Goal: Task Accomplishment & Management: Manage account settings

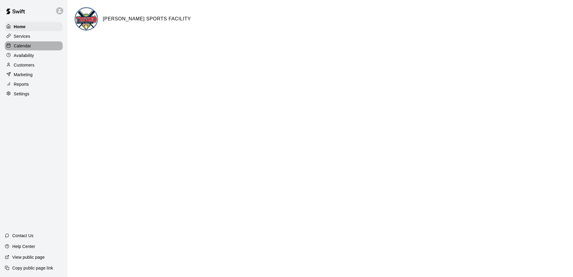
click at [24, 48] on p "Calendar" at bounding box center [22, 46] width 17 height 6
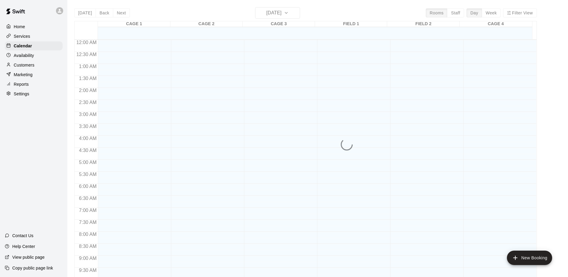
scroll to position [282, 0]
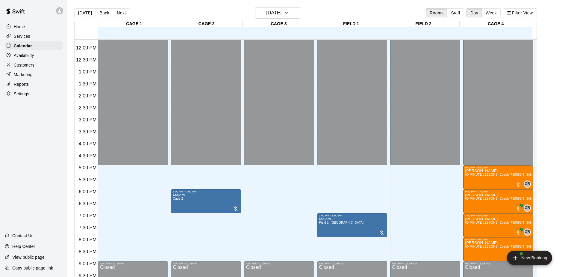
click at [22, 55] on p "Availability" at bounding box center [24, 55] width 20 height 6
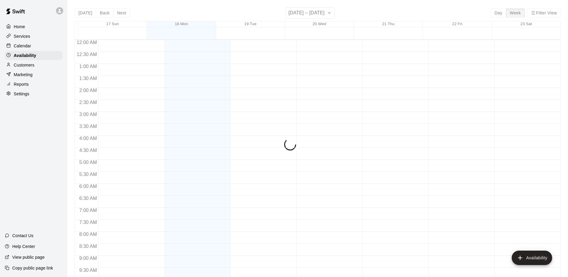
scroll to position [283, 0]
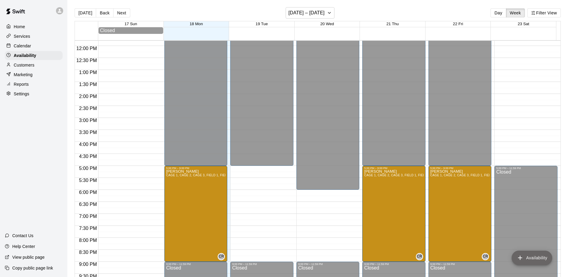
click at [521, 257] on icon "add" at bounding box center [520, 257] width 7 height 7
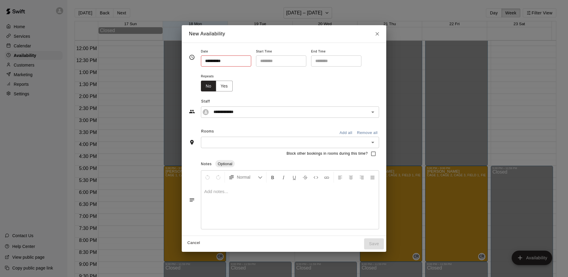
type input "**********"
type input "********"
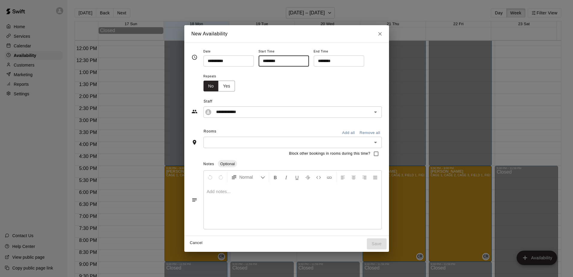
click at [269, 60] on input "********" at bounding box center [282, 60] width 46 height 11
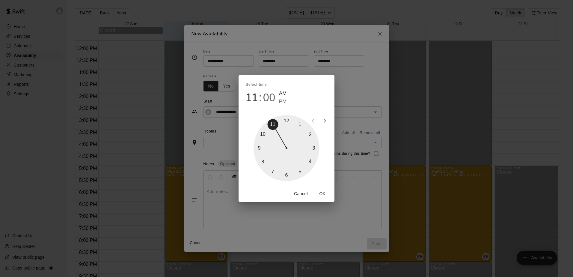
click at [287, 176] on div at bounding box center [286, 148] width 66 height 66
click at [283, 102] on span "PM" at bounding box center [283, 102] width 8 height 8
type input "********"
click at [322, 194] on button "OK" at bounding box center [322, 193] width 19 height 11
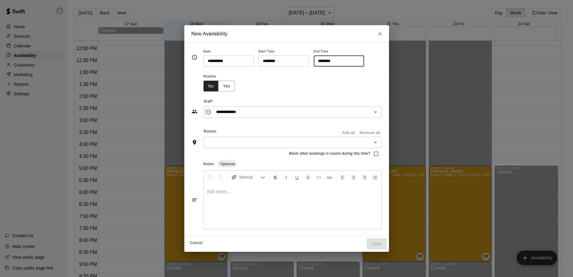
click at [333, 62] on input "********" at bounding box center [337, 60] width 46 height 11
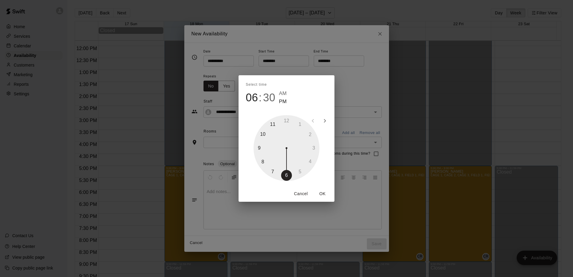
click at [263, 164] on div at bounding box center [286, 148] width 66 height 66
click at [285, 119] on div at bounding box center [286, 148] width 66 height 66
click at [322, 195] on button "OK" at bounding box center [322, 193] width 19 height 11
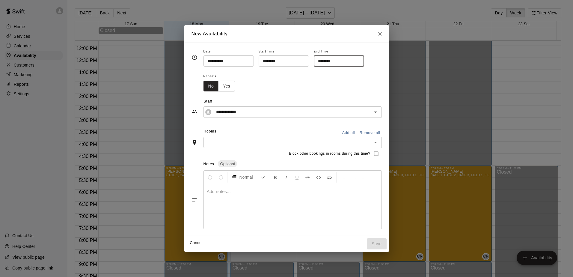
click at [338, 59] on input "********" at bounding box center [337, 60] width 46 height 11
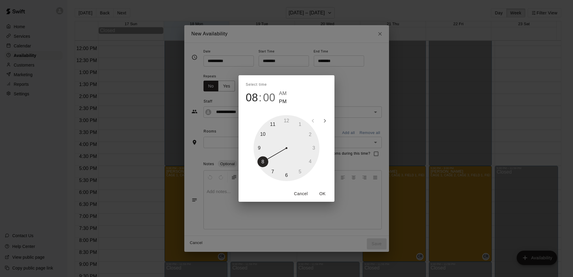
click at [260, 148] on div at bounding box center [286, 148] width 66 height 66
type input "********"
click at [323, 193] on button "OK" at bounding box center [322, 193] width 19 height 11
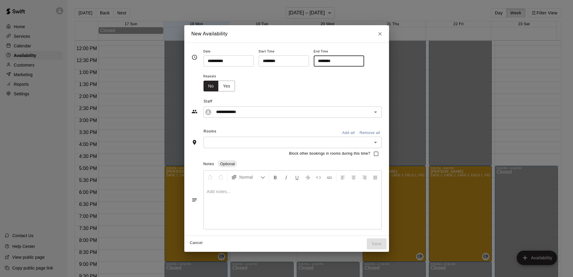
click at [228, 85] on button "Yes" at bounding box center [226, 86] width 17 height 11
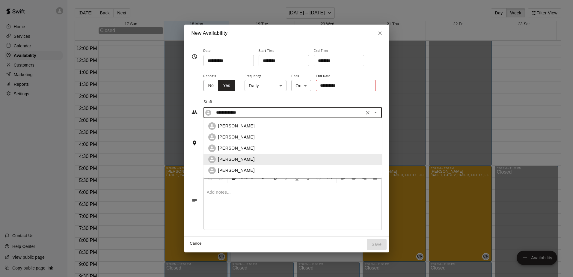
click at [231, 112] on input "**********" at bounding box center [288, 112] width 149 height 7
click at [231, 128] on p "[PERSON_NAME]" at bounding box center [236, 126] width 37 height 6
type input "**********"
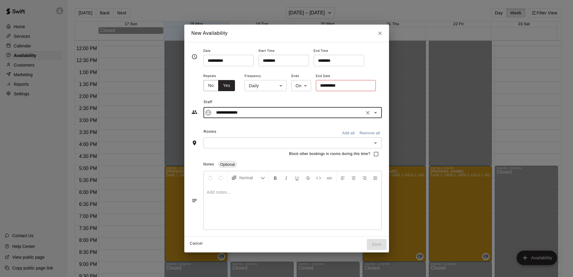
click at [224, 145] on input "text" at bounding box center [287, 142] width 165 height 7
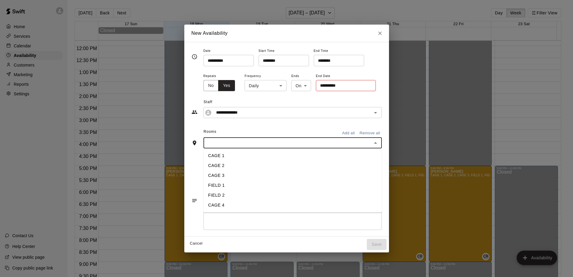
click at [220, 153] on li "CAGE 1" at bounding box center [292, 156] width 178 height 10
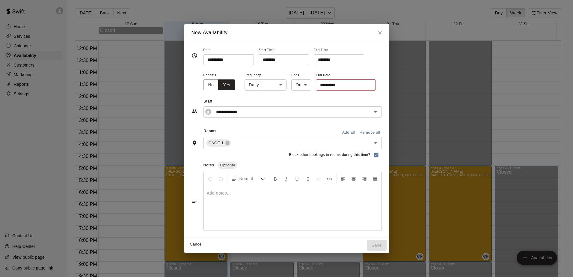
click at [329, 84] on input "**********" at bounding box center [344, 84] width 56 height 11
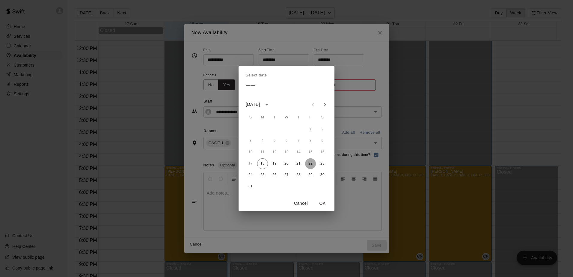
click at [314, 163] on button "22" at bounding box center [310, 163] width 11 height 11
type input "**********"
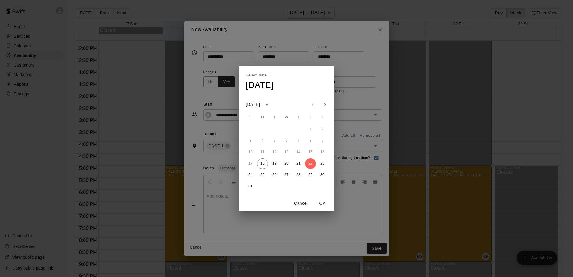
click at [323, 205] on button "OK" at bounding box center [322, 203] width 19 height 11
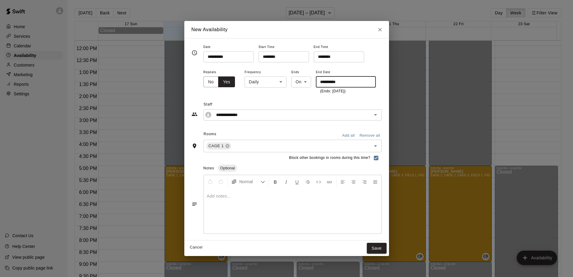
click at [376, 244] on button "Save" at bounding box center [377, 248] width 20 height 11
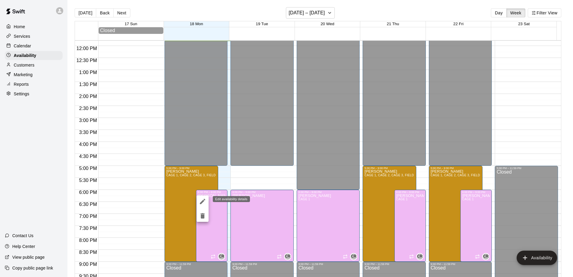
click at [200, 200] on icon "edit" at bounding box center [202, 201] width 7 height 7
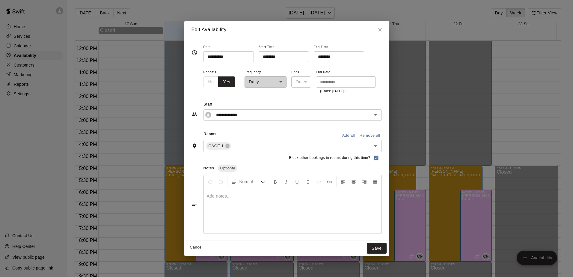
click at [270, 57] on input "********" at bounding box center [282, 56] width 46 height 11
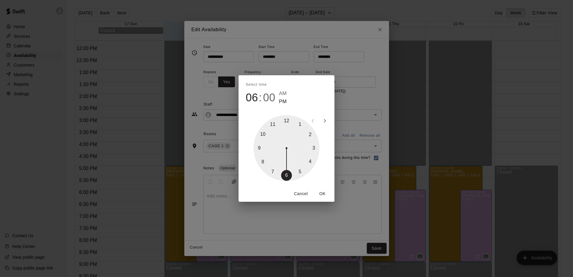
click at [298, 173] on div at bounding box center [286, 148] width 66 height 66
type input "********"
click at [321, 192] on button "OK" at bounding box center [322, 193] width 19 height 11
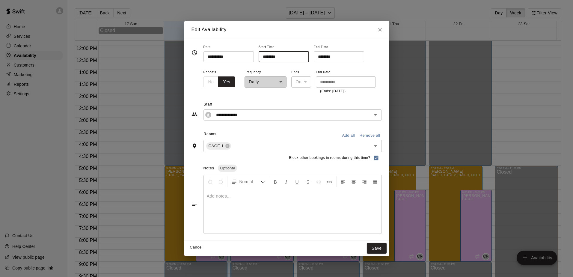
click at [376, 250] on button "Save" at bounding box center [377, 248] width 20 height 11
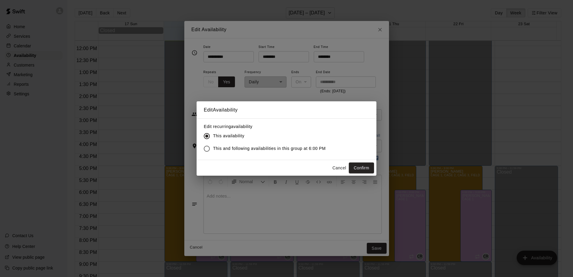
click at [214, 146] on span "This and following availabilities in this group at 6:00 PM" at bounding box center [269, 148] width 113 height 6
click at [363, 170] on button "Confirm" at bounding box center [361, 167] width 25 height 11
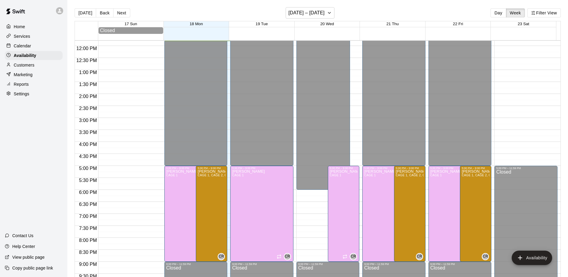
click at [21, 37] on p "Services" at bounding box center [22, 36] width 16 height 6
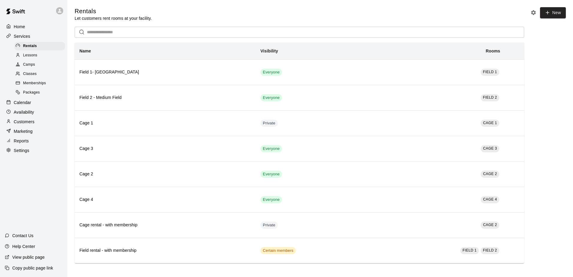
click at [31, 58] on span "Lessons" at bounding box center [30, 55] width 14 height 6
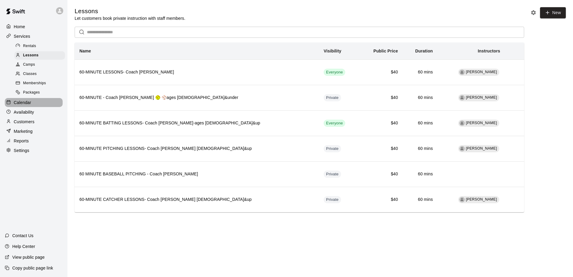
click at [22, 105] on p "Calendar" at bounding box center [22, 102] width 17 height 6
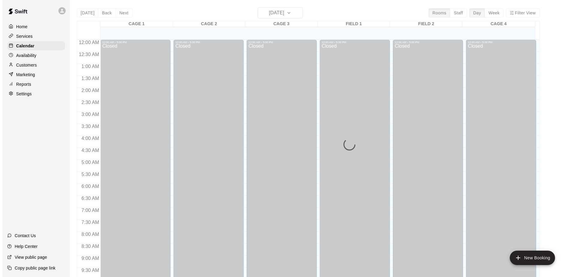
scroll to position [283, 0]
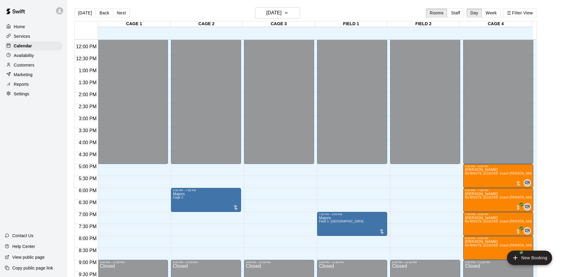
click at [514, 258] on icon "add" at bounding box center [516, 258] width 4 height 4
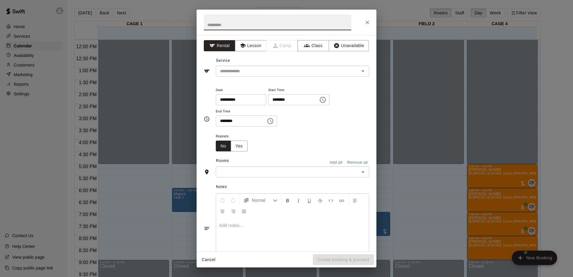
click at [243, 21] on input "text" at bounding box center [277, 22] width 147 height 16
type input "*******"
click at [238, 69] on input "text" at bounding box center [284, 70] width 132 height 7
click at [243, 49] on button "Lesson" at bounding box center [250, 45] width 31 height 11
click at [361, 72] on icon "Open" at bounding box center [362, 70] width 3 height 1
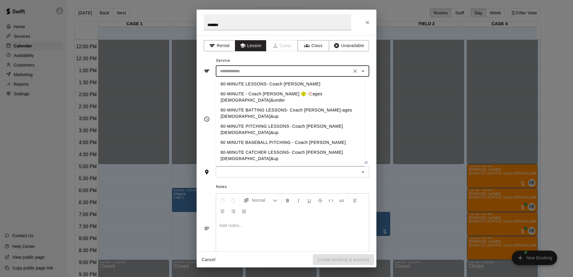
click at [302, 105] on li "60-MINUTE BATTING LESSONS- Coach [PERSON_NAME]-ages [DEMOGRAPHIC_DATA]&up" at bounding box center [290, 113] width 149 height 16
type input "**********"
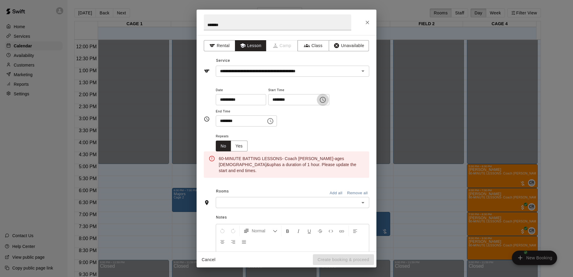
click at [329, 100] on button "Choose time, selected time is 11:00 AM" at bounding box center [323, 100] width 12 height 12
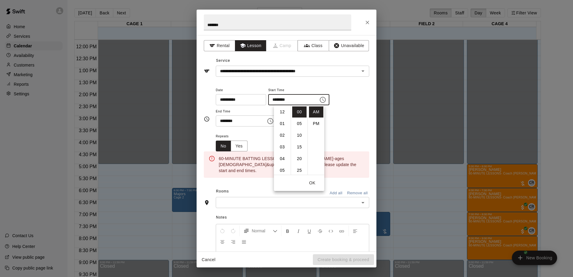
scroll to position [128, 0]
click at [282, 115] on li "06" at bounding box center [282, 114] width 14 height 11
click at [318, 123] on li "PM" at bounding box center [316, 123] width 14 height 11
type input "********"
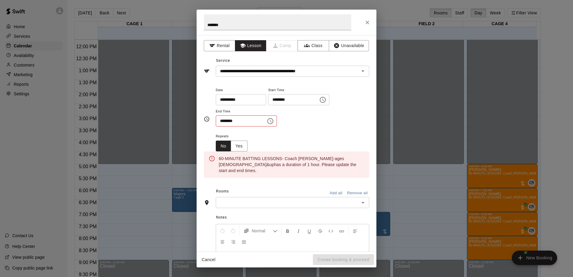
scroll to position [11, 0]
click at [350, 128] on div "**********" at bounding box center [292, 109] width 153 height 46
click at [225, 122] on input "********" at bounding box center [239, 120] width 46 height 11
click at [274, 121] on icon "Choose time, selected time is 11:30 AM" at bounding box center [270, 120] width 7 height 7
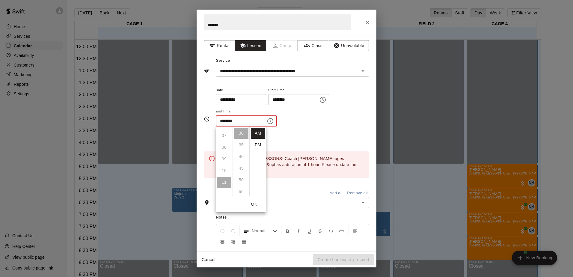
scroll to position [68, 0]
click at [222, 147] on ul "12 01 02 03 04 05 06 07 08 09 10 11" at bounding box center [224, 161] width 17 height 70
click at [225, 147] on ul "12 01 02 03 04 05 06 07 08 09 10 11" at bounding box center [224, 161] width 17 height 70
click at [260, 146] on li "PM" at bounding box center [258, 144] width 14 height 11
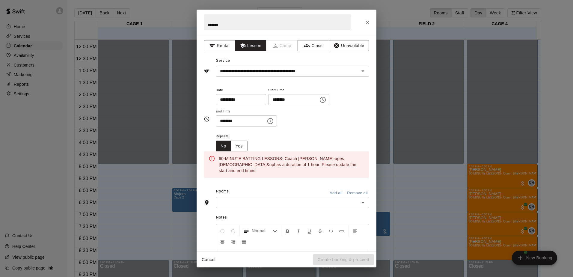
scroll to position [11, 0]
click at [231, 121] on input "********" at bounding box center [239, 120] width 46 height 11
click at [273, 123] on icon "Choose time, selected time is 11:30 PM" at bounding box center [270, 121] width 6 height 6
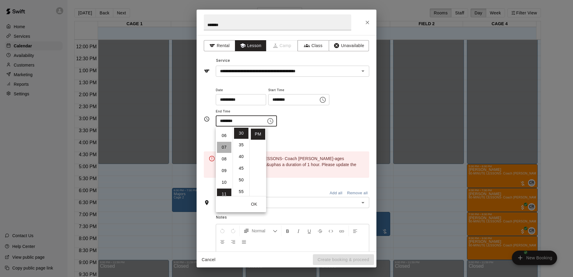
click at [224, 147] on li "07" at bounding box center [224, 147] width 14 height 11
click at [240, 134] on li "00" at bounding box center [241, 133] width 14 height 11
type input "********"
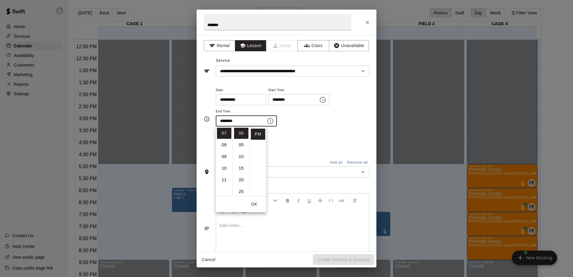
click at [328, 130] on div "**********" at bounding box center [292, 109] width 153 height 46
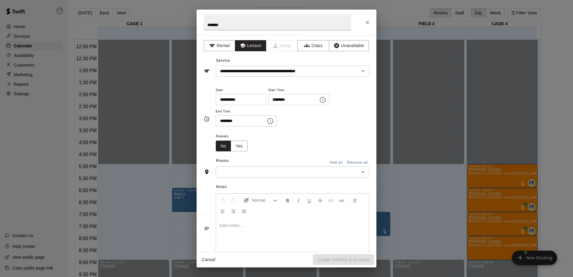
click at [359, 173] on icon "Open" at bounding box center [362, 171] width 7 height 7
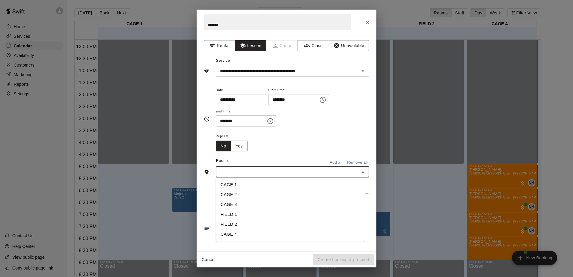
click at [232, 204] on li "CAGE 3" at bounding box center [290, 205] width 149 height 10
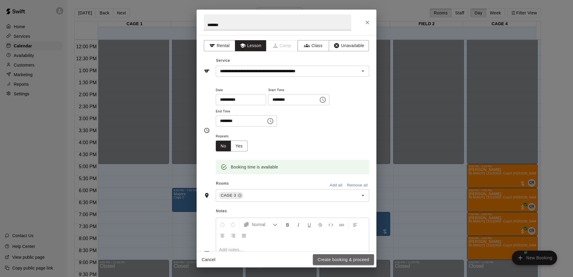
click at [330, 261] on button "Create booking & proceed" at bounding box center [343, 259] width 61 height 11
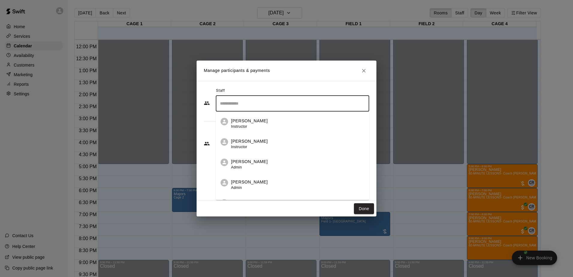
click at [233, 105] on input "Search staff" at bounding box center [292, 103] width 148 height 10
type input "********"
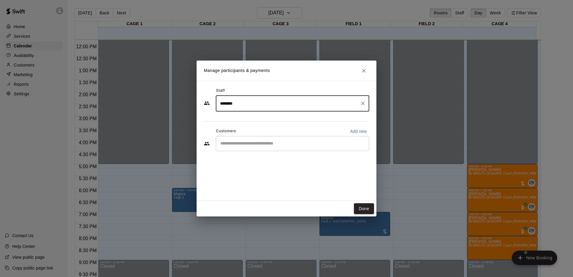
click at [236, 144] on input "Start typing to search customers..." at bounding box center [292, 144] width 148 height 6
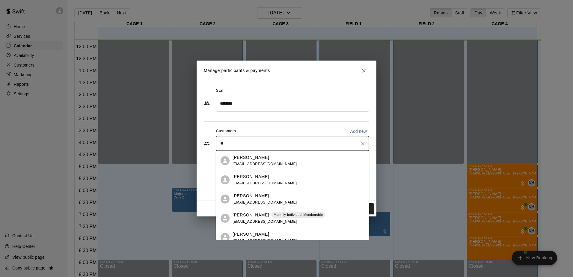
type input "*"
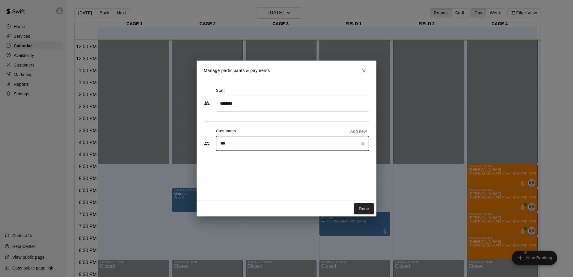
type input "****"
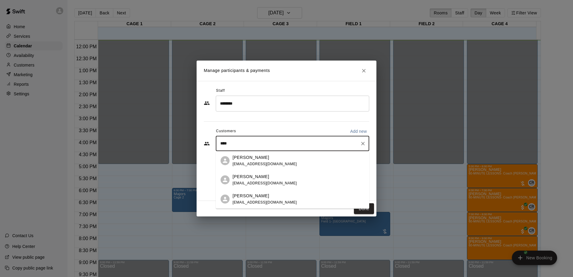
click at [247, 158] on p "[PERSON_NAME]" at bounding box center [250, 157] width 37 height 6
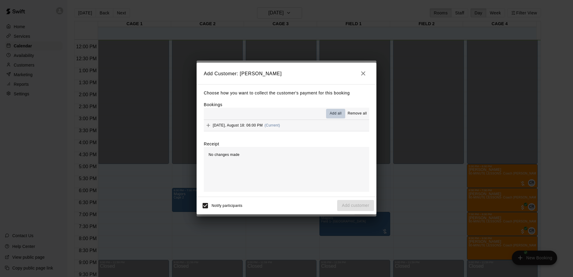
click at [335, 111] on span "Add all" at bounding box center [336, 114] width 12 height 6
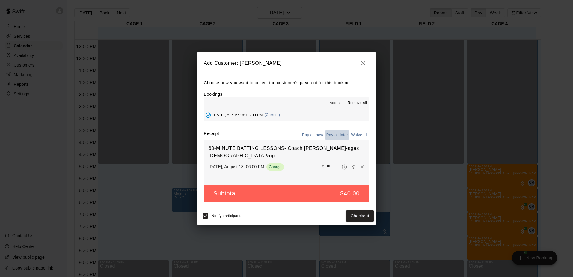
click at [341, 135] on button "Pay all later" at bounding box center [337, 134] width 25 height 9
click at [348, 215] on button "Add customer" at bounding box center [355, 215] width 37 height 11
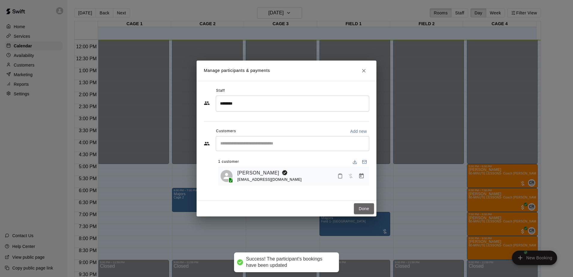
click at [356, 211] on button "Done" at bounding box center [364, 208] width 20 height 11
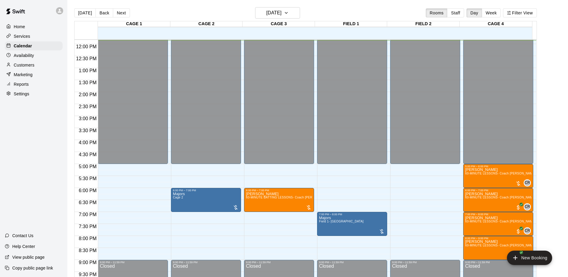
click at [510, 259] on button "New Booking" at bounding box center [529, 257] width 45 height 14
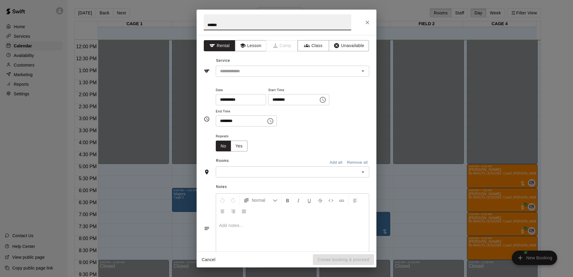
type input "******"
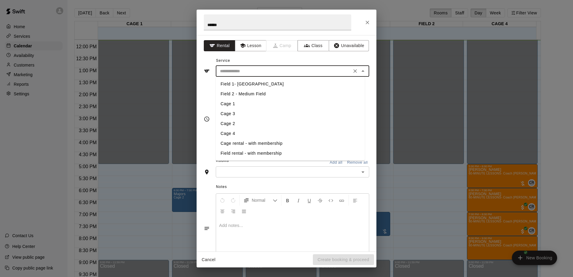
click at [235, 73] on input "text" at bounding box center [284, 70] width 132 height 7
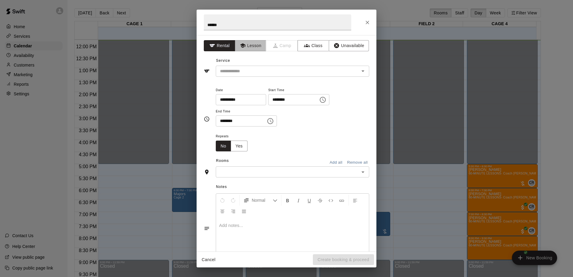
click at [257, 44] on button "Lesson" at bounding box center [250, 45] width 31 height 11
click at [360, 70] on icon "Open" at bounding box center [362, 70] width 7 height 7
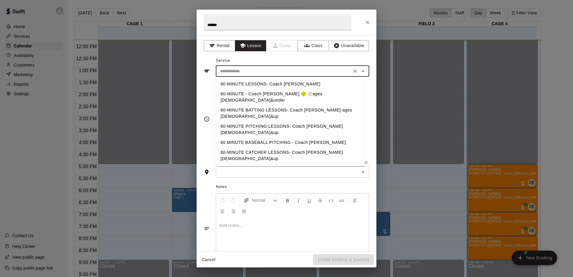
click at [291, 105] on li "60-MINUTE BATTING LESSONS- Coach [PERSON_NAME]-ages [DEMOGRAPHIC_DATA]&up" at bounding box center [290, 113] width 149 height 16
type input "**********"
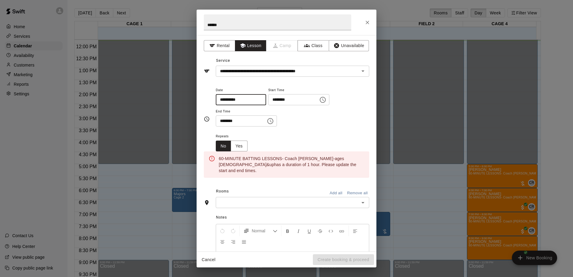
click at [229, 96] on input "**********" at bounding box center [239, 99] width 46 height 11
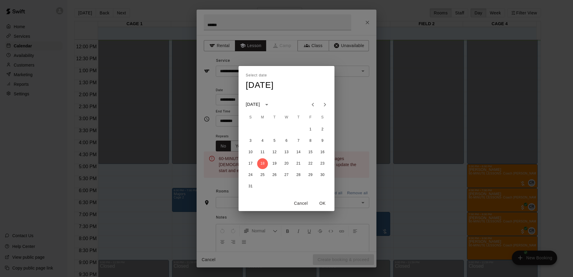
click at [262, 163] on button "18" at bounding box center [262, 163] width 11 height 11
click at [326, 202] on button "OK" at bounding box center [322, 203] width 19 height 11
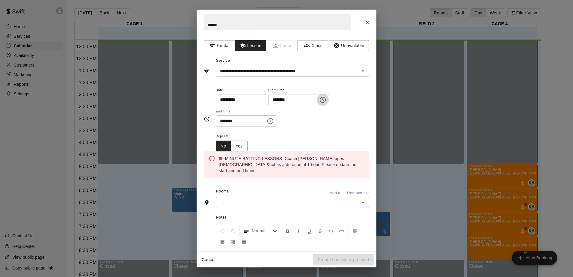
click at [326, 97] on icon "Choose time, selected time is 11:00 AM" at bounding box center [323, 100] width 6 height 6
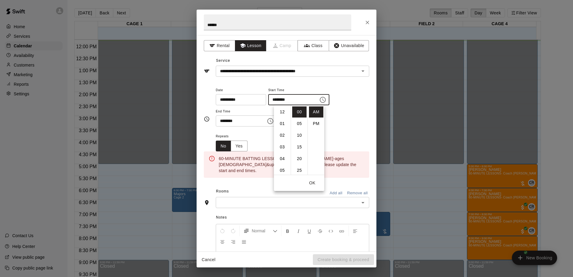
scroll to position [128, 0]
click at [318, 124] on li "PM" at bounding box center [316, 123] width 14 height 11
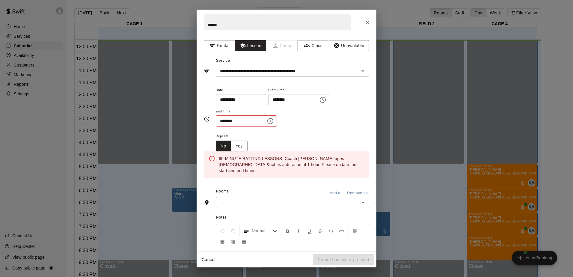
scroll to position [11, 0]
click at [329, 99] on button "Choose time, selected time is 11:00 PM" at bounding box center [323, 100] width 12 height 12
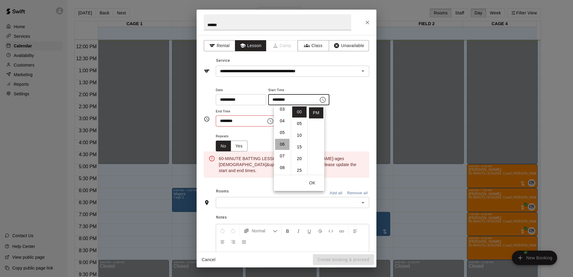
click at [281, 145] on li "06" at bounding box center [282, 144] width 14 height 11
click at [282, 125] on li "07" at bounding box center [282, 123] width 14 height 11
type input "********"
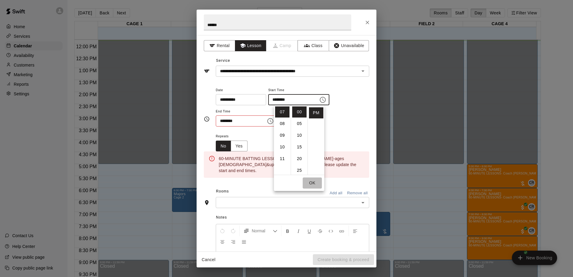
click at [318, 181] on button "OK" at bounding box center [312, 182] width 19 height 11
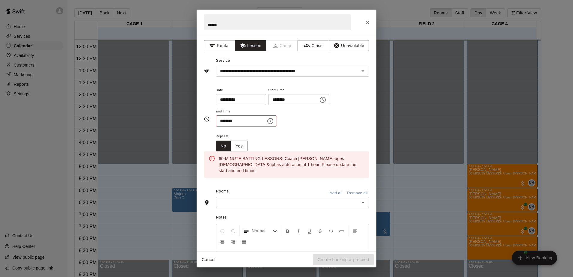
click at [224, 119] on input "********" at bounding box center [239, 120] width 46 height 11
click at [274, 121] on icon "Choose time, selected time is 11:30 AM" at bounding box center [270, 120] width 7 height 7
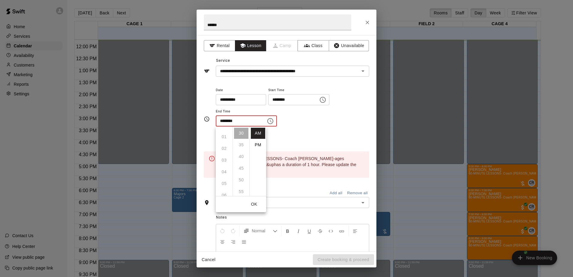
scroll to position [8, 0]
click at [259, 141] on li "PM" at bounding box center [258, 144] width 14 height 11
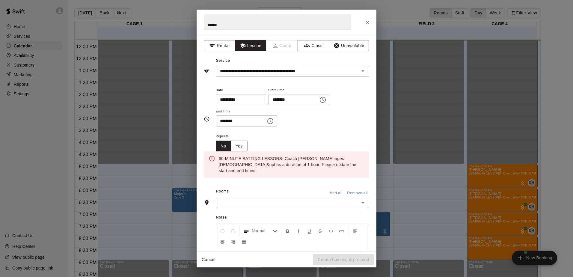
scroll to position [0, 0]
click at [274, 122] on icon "Choose time, selected time is 11:30 PM" at bounding box center [270, 120] width 7 height 7
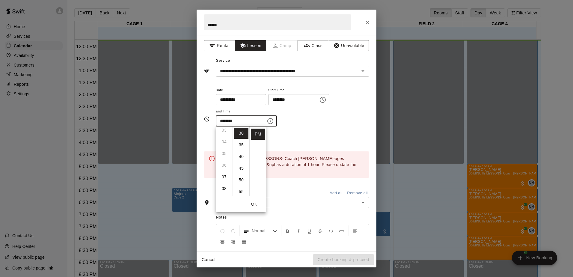
scroll to position [38, 0]
click at [223, 189] on li "08" at bounding box center [224, 188] width 14 height 11
click at [241, 135] on li "00" at bounding box center [241, 133] width 14 height 11
type input "********"
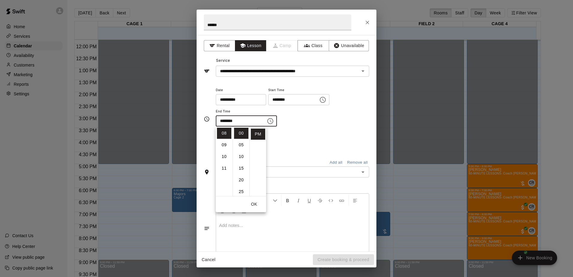
click at [310, 134] on div "Repeats No Yes" at bounding box center [292, 141] width 153 height 19
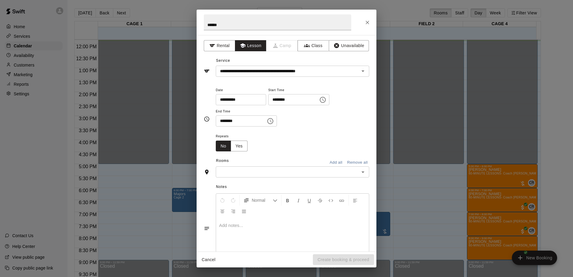
click at [359, 171] on icon "Open" at bounding box center [362, 171] width 7 height 7
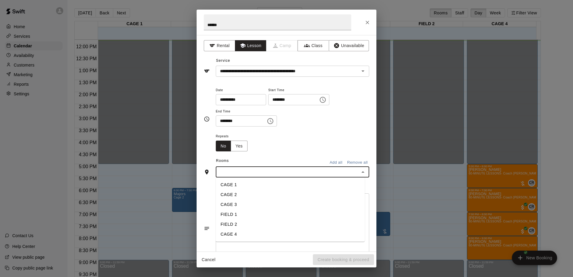
click at [230, 207] on li "CAGE 3" at bounding box center [290, 205] width 149 height 10
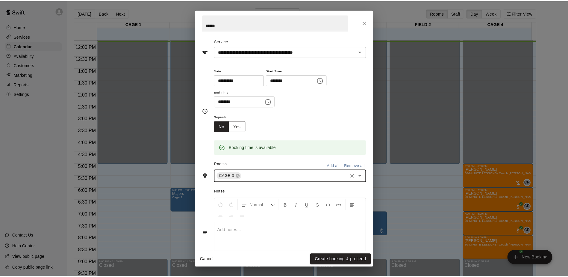
scroll to position [47, 0]
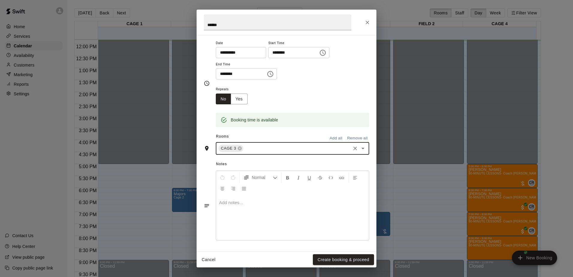
click at [337, 256] on button "Create booking & proceed" at bounding box center [343, 259] width 61 height 11
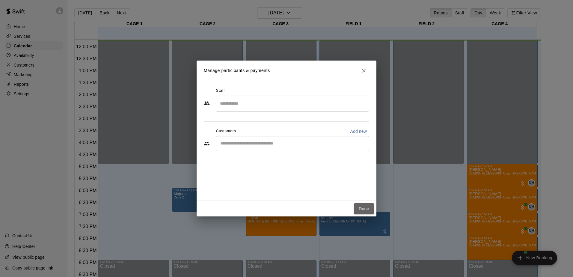
click at [361, 206] on button "Done" at bounding box center [364, 208] width 20 height 11
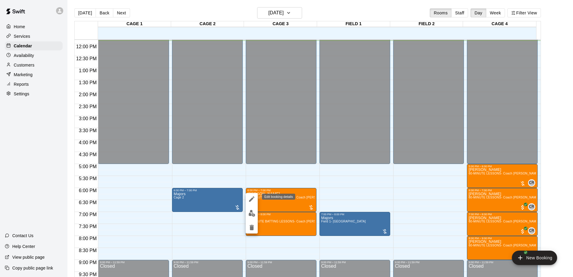
click at [253, 201] on icon "edit" at bounding box center [251, 198] width 7 height 7
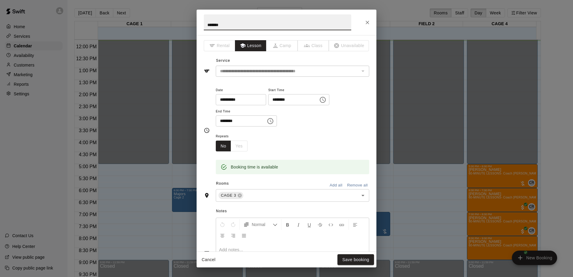
click at [237, 195] on icon at bounding box center [239, 195] width 5 height 5
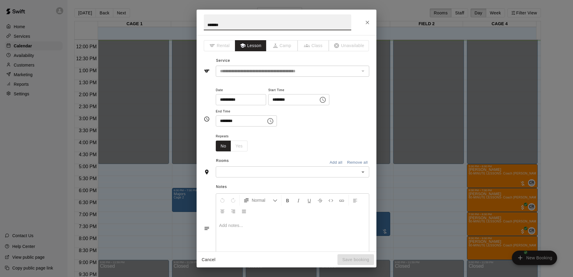
click at [359, 173] on icon "Open" at bounding box center [362, 171] width 7 height 7
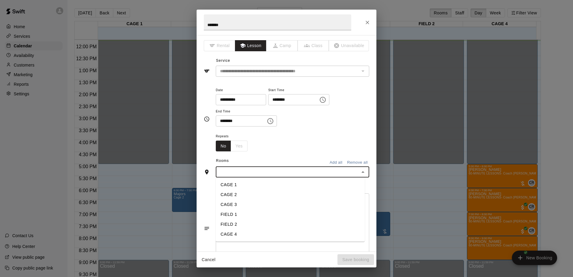
click at [229, 185] on li "CAGE 1" at bounding box center [290, 185] width 149 height 10
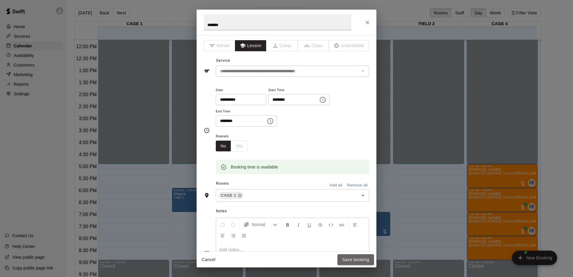
click at [350, 259] on button "Save booking" at bounding box center [355, 259] width 37 height 11
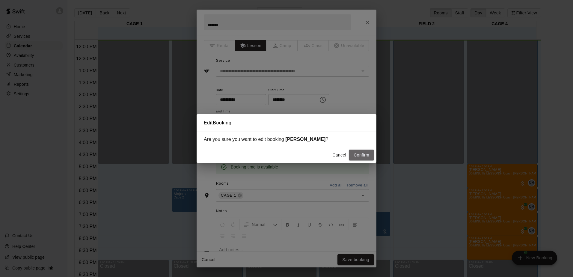
click at [358, 157] on button "Confirm" at bounding box center [361, 155] width 25 height 11
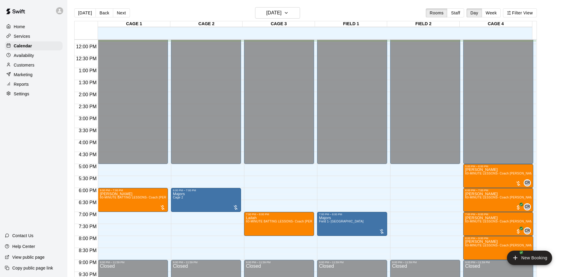
drag, startPoint x: 273, startPoint y: 224, endPoint x: 259, endPoint y: 221, distance: 14.1
click at [259, 221] on span "60-MINUTE BATTING LESSONS- Coach [PERSON_NAME]-ages [DEMOGRAPHIC_DATA]&up" at bounding box center [313, 221] width 135 height 3
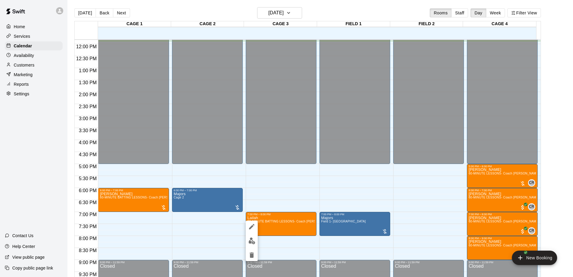
click at [254, 225] on icon "edit" at bounding box center [251, 226] width 5 height 5
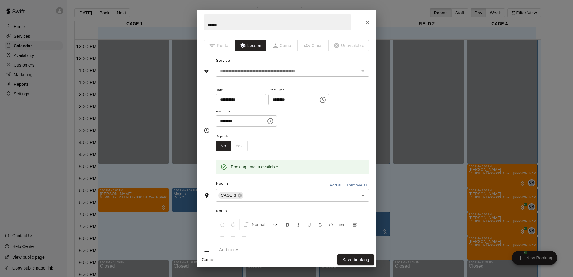
click at [239, 196] on icon at bounding box center [239, 195] width 5 height 5
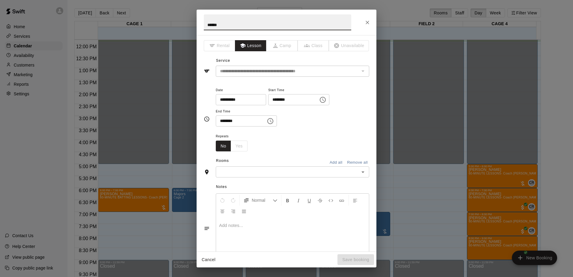
click at [359, 169] on icon "Open" at bounding box center [362, 171] width 7 height 7
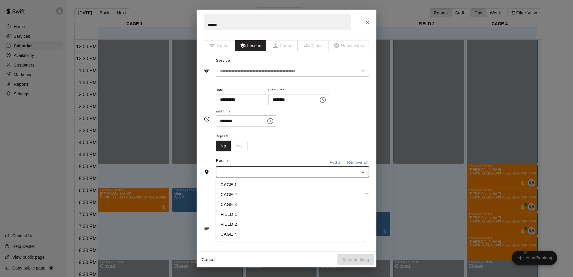
click at [232, 183] on li "CAGE 1" at bounding box center [290, 185] width 149 height 10
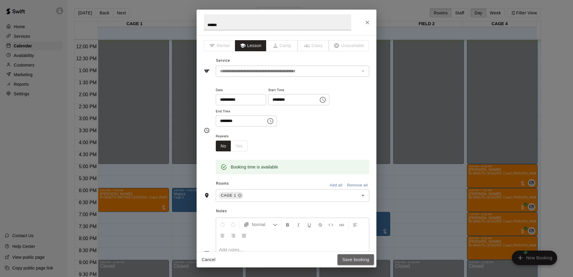
click at [348, 259] on button "Save booking" at bounding box center [355, 259] width 37 height 11
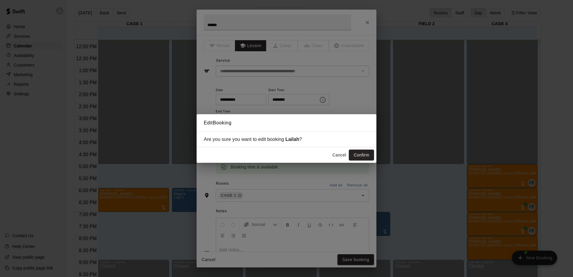
click at [365, 150] on button "Confirm" at bounding box center [361, 155] width 25 height 11
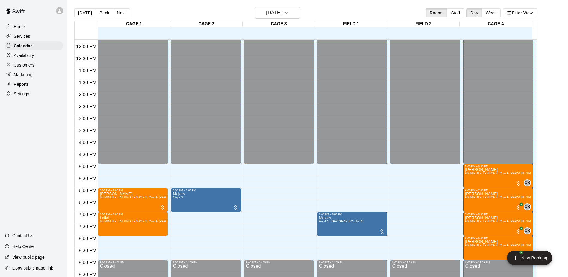
click at [285, 182] on div "12:00 AM – 5:00 PM Closed 9:00 PM – 11:59 PM Closed" at bounding box center [279, 43] width 70 height 575
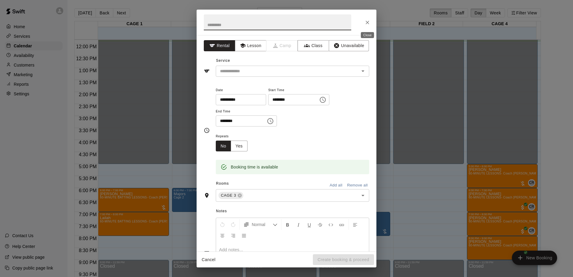
click at [369, 22] on icon "Close" at bounding box center [367, 22] width 6 height 6
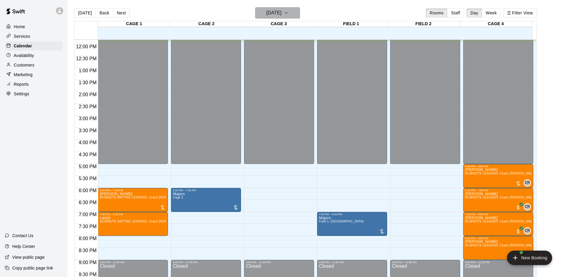
click at [292, 11] on button "[DATE]" at bounding box center [277, 12] width 45 height 11
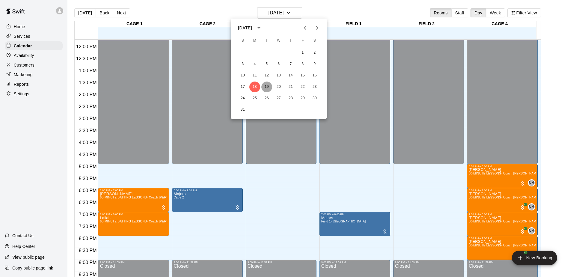
click at [266, 86] on button "19" at bounding box center [266, 86] width 11 height 11
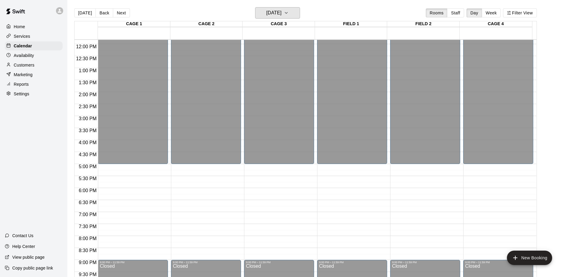
click at [279, 16] on h6 "[DATE]" at bounding box center [273, 13] width 15 height 8
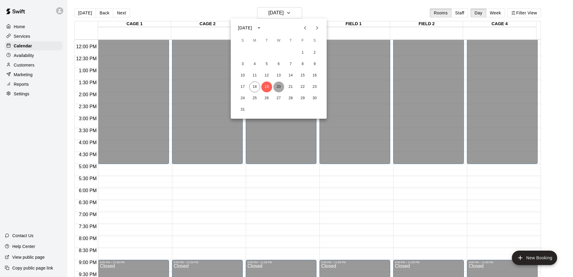
click at [280, 85] on button "20" at bounding box center [278, 86] width 11 height 11
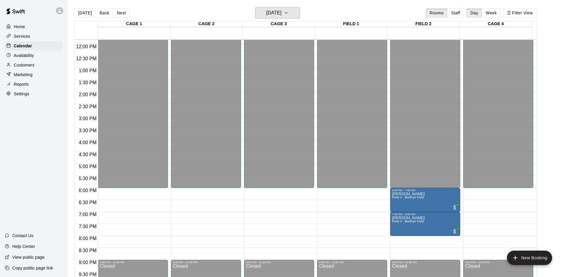
click at [289, 11] on icon "button" at bounding box center [286, 12] width 5 height 7
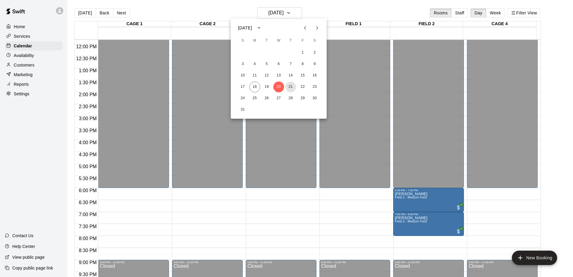
click at [288, 87] on button "21" at bounding box center [290, 86] width 11 height 11
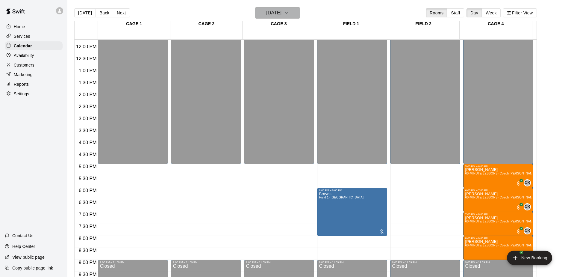
click at [295, 10] on button "[DATE]" at bounding box center [277, 12] width 45 height 11
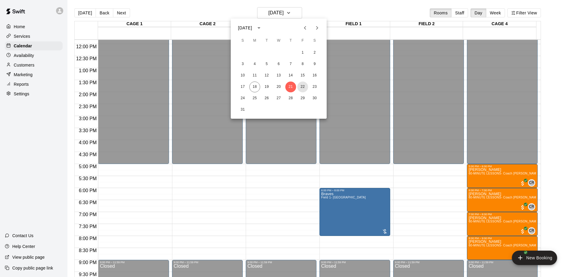
click at [302, 85] on button "22" at bounding box center [302, 86] width 11 height 11
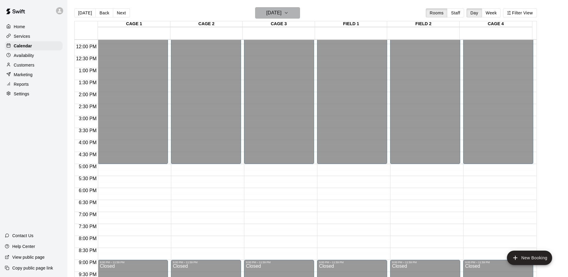
click at [289, 11] on icon "button" at bounding box center [286, 12] width 5 height 7
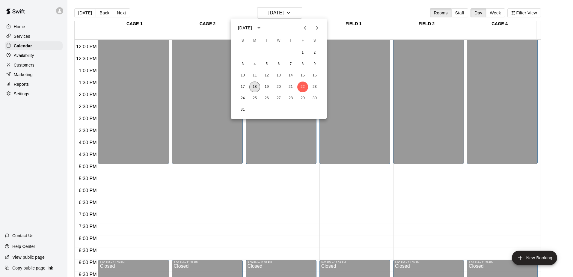
click at [255, 87] on button "18" at bounding box center [254, 86] width 11 height 11
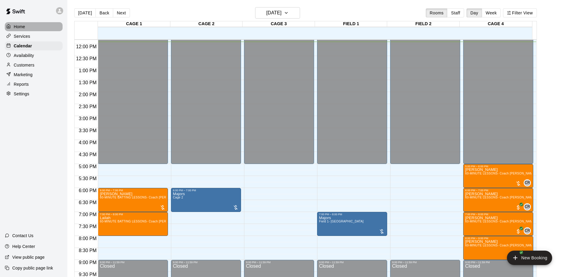
click at [22, 27] on p "Home" at bounding box center [19, 27] width 11 height 6
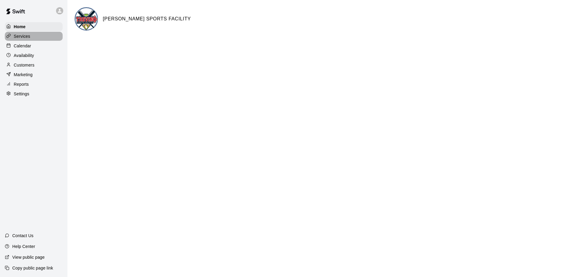
click at [20, 38] on p "Services" at bounding box center [22, 36] width 16 height 6
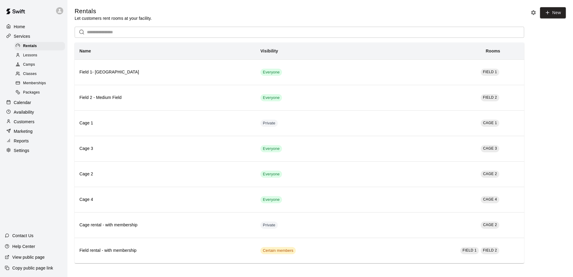
click at [18, 29] on p "Home" at bounding box center [19, 27] width 11 height 6
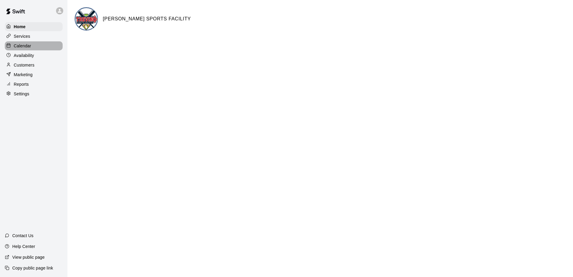
click at [19, 47] on p "Calendar" at bounding box center [22, 46] width 17 height 6
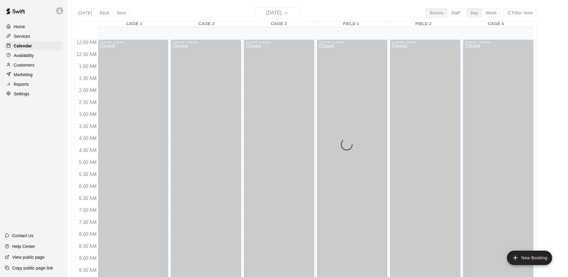
scroll to position [286, 0]
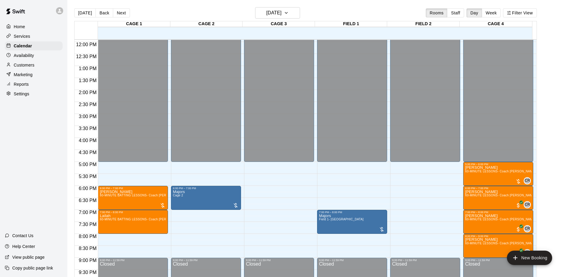
click at [21, 27] on p "Home" at bounding box center [19, 27] width 11 height 6
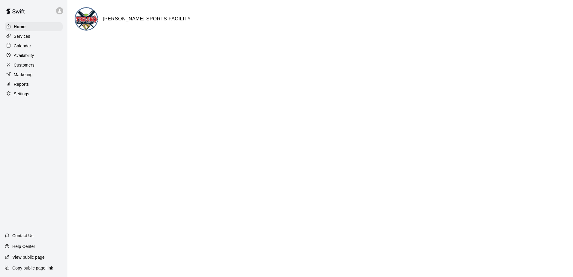
click at [18, 97] on p "Settings" at bounding box center [22, 94] width 16 height 6
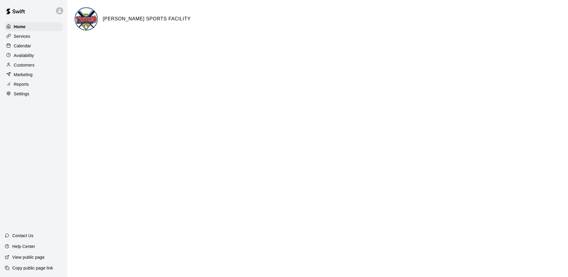
select select "**"
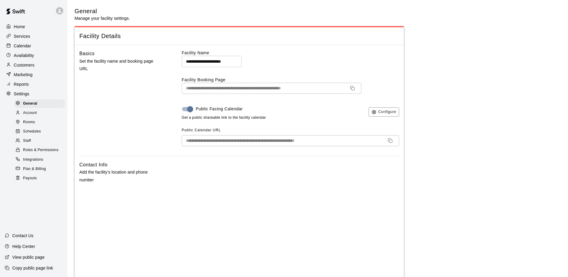
click at [20, 37] on p "Services" at bounding box center [22, 36] width 16 height 6
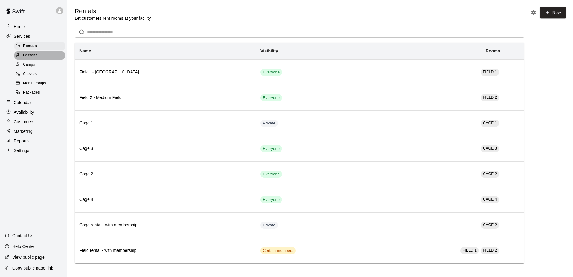
click at [29, 57] on span "Lessons" at bounding box center [30, 55] width 14 height 6
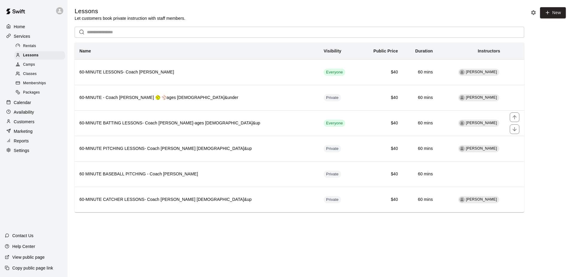
click at [190, 123] on h6 "60-MINUTE BATTING LESSONS- Coach [PERSON_NAME]-ages [DEMOGRAPHIC_DATA]&up" at bounding box center [196, 123] width 235 height 7
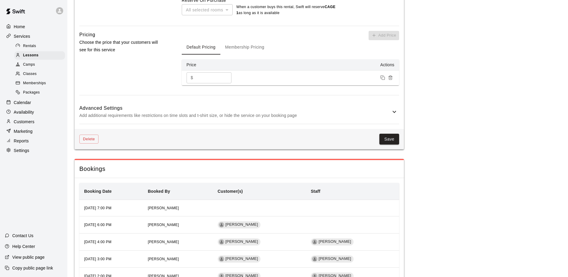
scroll to position [305, 0]
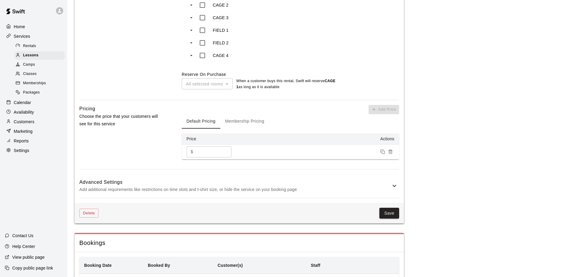
click at [393, 182] on icon at bounding box center [394, 185] width 7 height 7
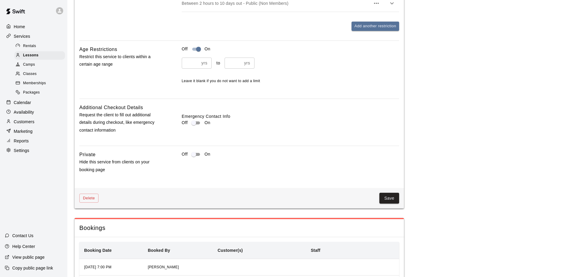
scroll to position [635, 0]
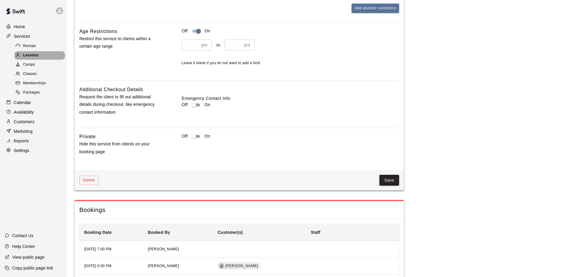
click at [33, 55] on span "Lessons" at bounding box center [31, 55] width 16 height 6
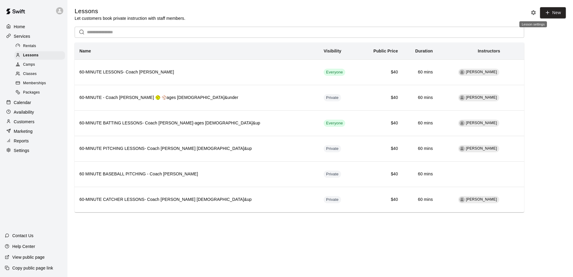
click at [535, 13] on icon "Lesson settings" at bounding box center [533, 13] width 6 height 6
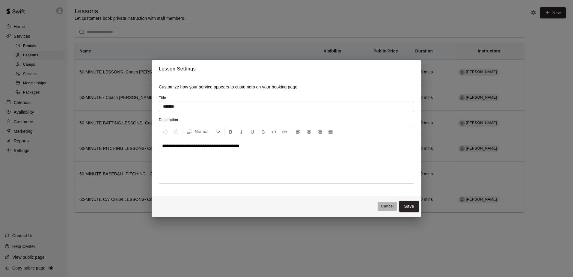
click at [381, 206] on button "Cancel" at bounding box center [387, 206] width 19 height 9
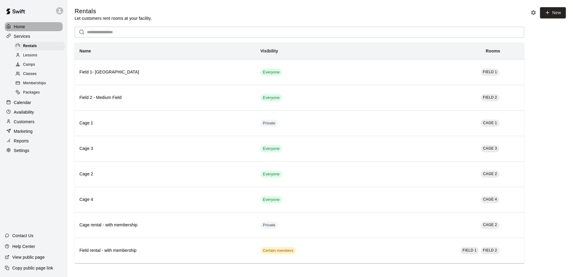
click at [16, 29] on p "Home" at bounding box center [19, 27] width 11 height 6
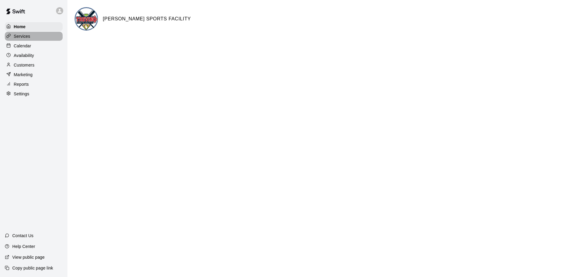
click at [26, 37] on p "Services" at bounding box center [22, 36] width 16 height 6
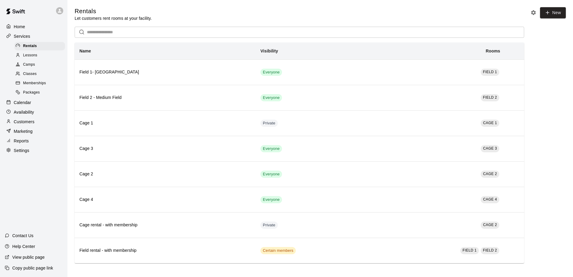
click at [28, 258] on p "View public page" at bounding box center [28, 257] width 32 height 6
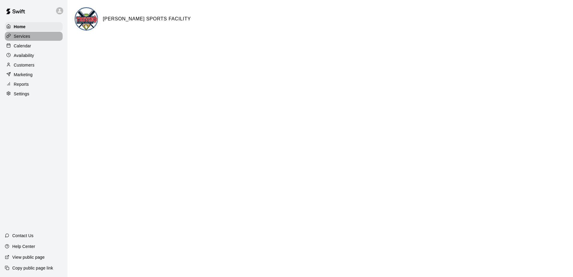
click at [23, 35] on p "Services" at bounding box center [22, 36] width 16 height 6
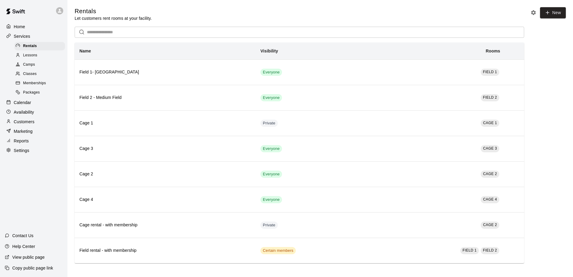
click at [28, 57] on span "Lessons" at bounding box center [30, 55] width 14 height 6
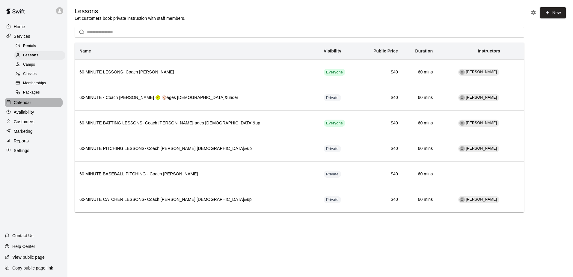
click at [27, 103] on p "Calendar" at bounding box center [22, 102] width 17 height 6
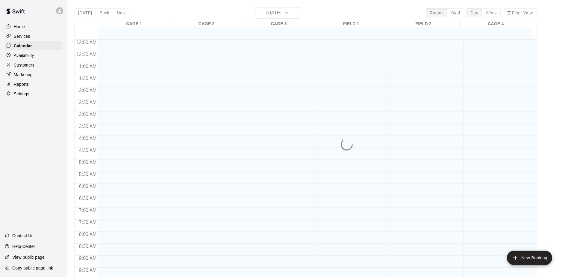
scroll to position [286, 0]
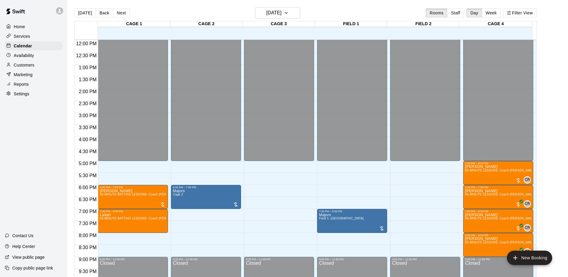
click at [28, 55] on p "Availability" at bounding box center [24, 55] width 20 height 6
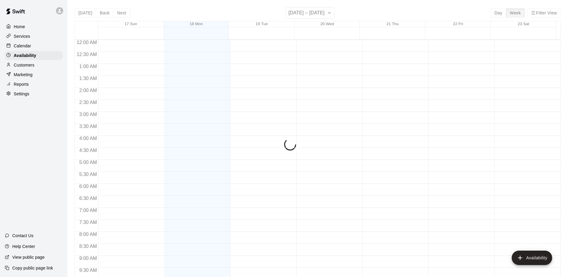
scroll to position [286, 0]
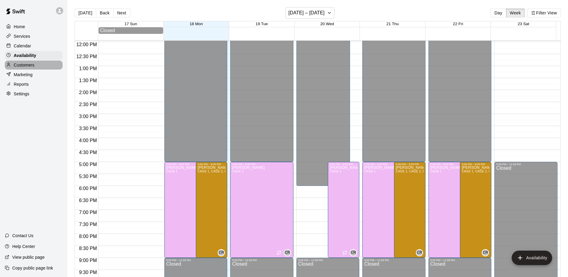
click at [25, 67] on p "Customers" at bounding box center [24, 65] width 21 height 6
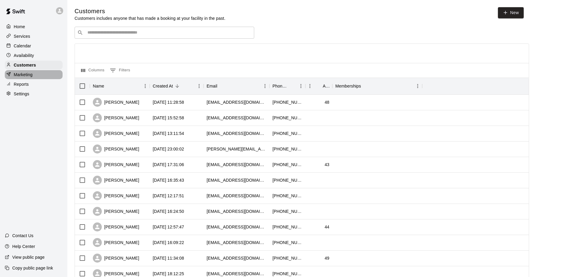
click at [24, 76] on p "Marketing" at bounding box center [23, 75] width 19 height 6
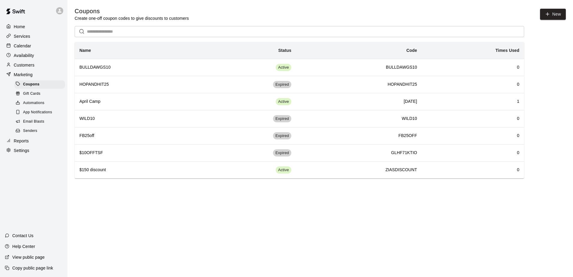
click at [26, 144] on p "Reports" at bounding box center [21, 141] width 15 height 6
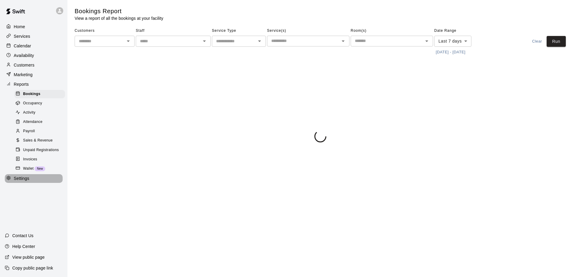
click at [17, 181] on p "Settings" at bounding box center [22, 178] width 16 height 6
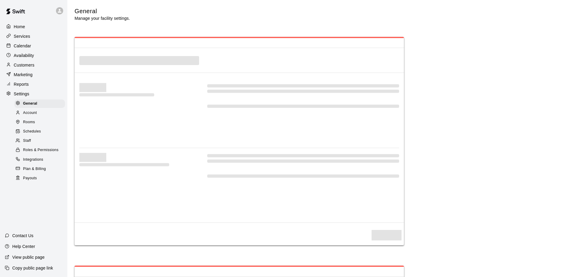
select select "**"
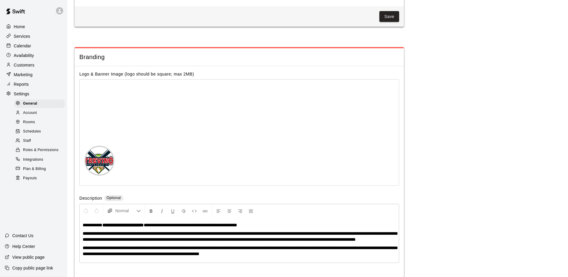
scroll to position [1262, 0]
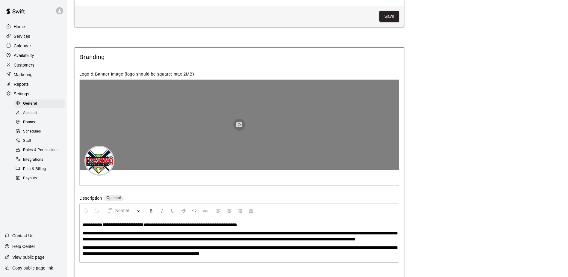
click at [237, 127] on icon "button" at bounding box center [239, 124] width 6 height 5
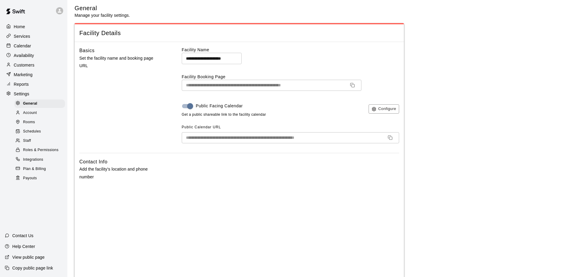
scroll to position [0, 0]
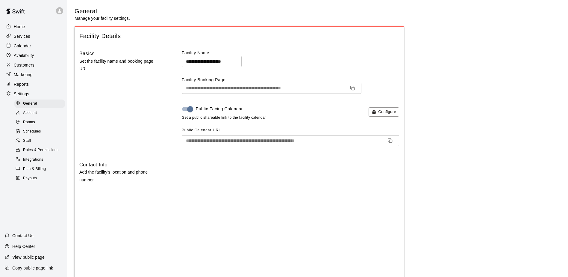
click at [20, 24] on p "Home" at bounding box center [19, 27] width 11 height 6
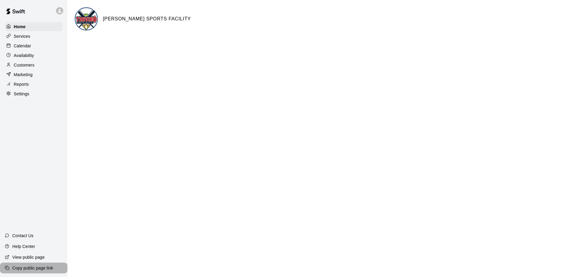
click at [43, 268] on p "Copy public page link" at bounding box center [32, 268] width 41 height 6
click at [26, 46] on p "Calendar" at bounding box center [22, 46] width 17 height 6
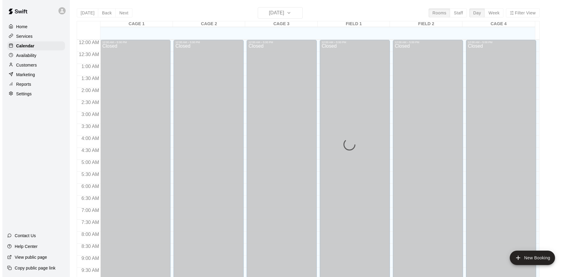
scroll to position [288, 0]
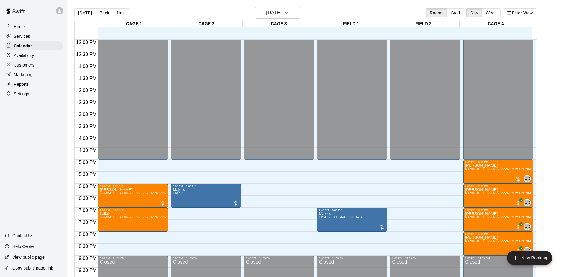
drag, startPoint x: 129, startPoint y: 222, endPoint x: 110, endPoint y: 215, distance: 20.4
click at [110, 214] on p "Lailah" at bounding box center [133, 214] width 67 height 0
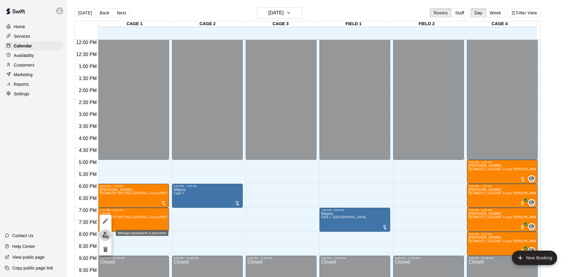
click at [105, 233] on img "edit" at bounding box center [105, 235] width 7 height 7
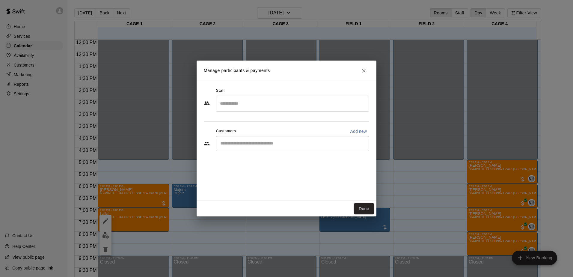
click at [253, 147] on div "​" at bounding box center [292, 143] width 153 height 15
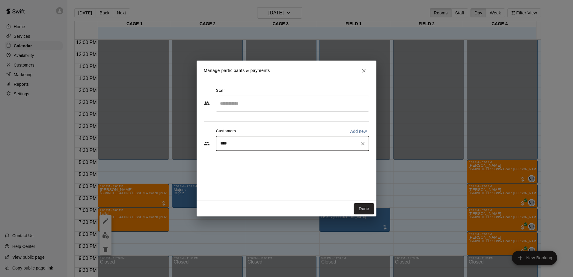
type input "*****"
click at [250, 159] on p "Cesar Rios" at bounding box center [250, 157] width 37 height 6
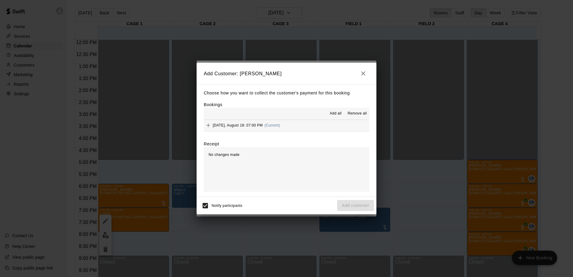
click at [336, 112] on span "Add all" at bounding box center [336, 114] width 12 height 6
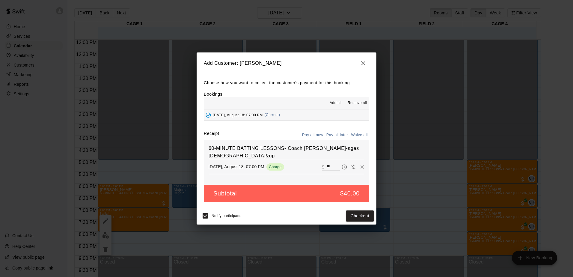
click at [339, 136] on button "Pay all later" at bounding box center [337, 134] width 25 height 9
click at [341, 217] on button "Add customer" at bounding box center [355, 215] width 37 height 11
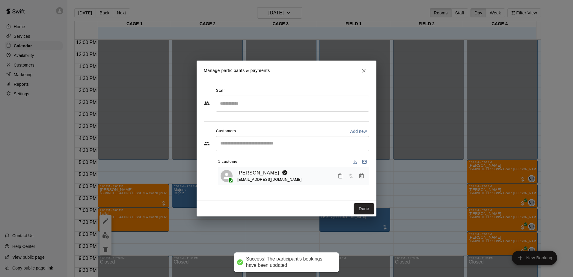
click at [365, 208] on button "Done" at bounding box center [364, 208] width 20 height 11
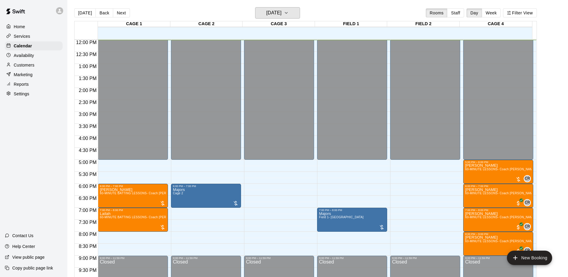
click at [283, 18] on button "[DATE]" at bounding box center [277, 12] width 45 height 11
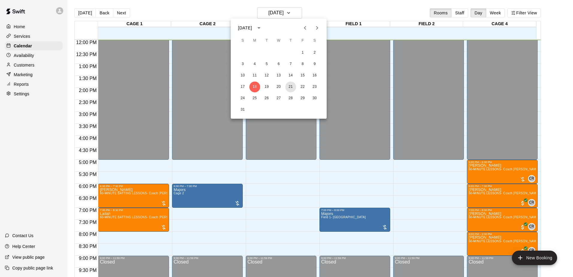
click at [290, 88] on button "21" at bounding box center [290, 86] width 11 height 11
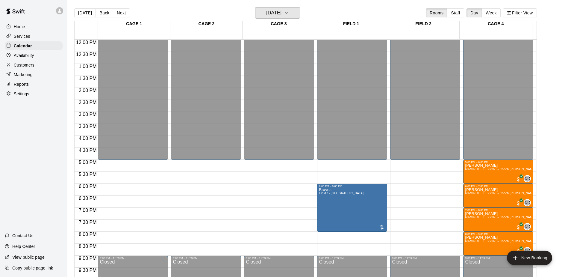
click at [278, 14] on h6 "[DATE]" at bounding box center [273, 13] width 15 height 8
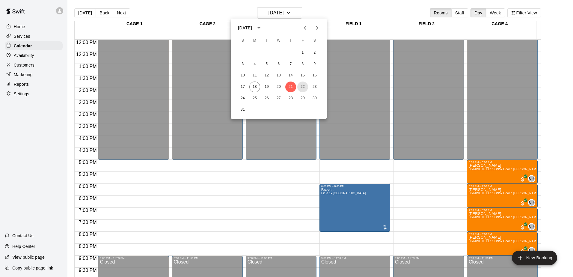
click at [303, 84] on button "22" at bounding box center [302, 86] width 11 height 11
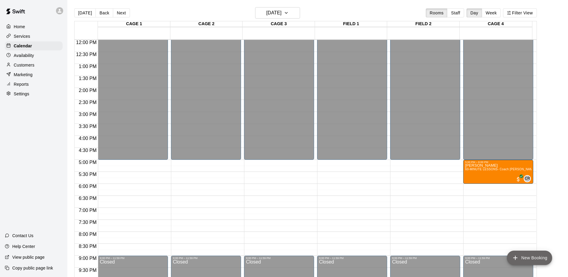
click at [512, 257] on icon "add" at bounding box center [515, 257] width 7 height 7
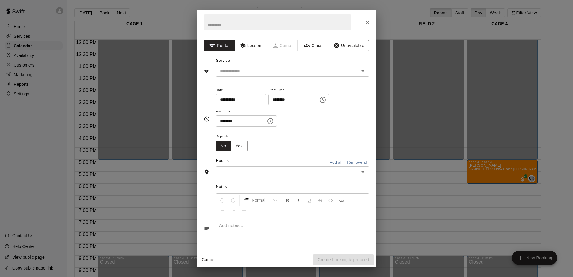
click at [229, 25] on input "text" at bounding box center [277, 22] width 147 height 16
type input "***"
click at [326, 101] on icon "Choose time, selected time is 11:00 AM" at bounding box center [322, 99] width 7 height 7
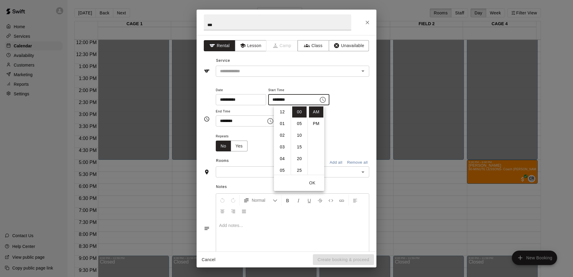
scroll to position [128, 0]
click at [326, 101] on icon "Choose time, selected time is 11:00 AM" at bounding box center [322, 99] width 7 height 7
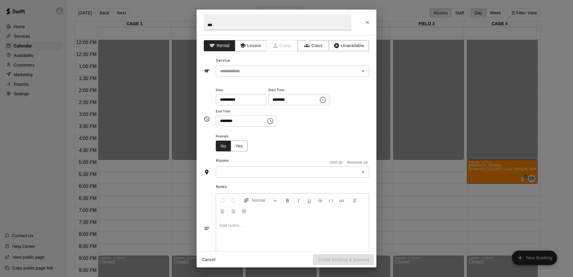
click at [329, 99] on button "Choose time, selected time is 11:00 AM" at bounding box center [323, 100] width 12 height 12
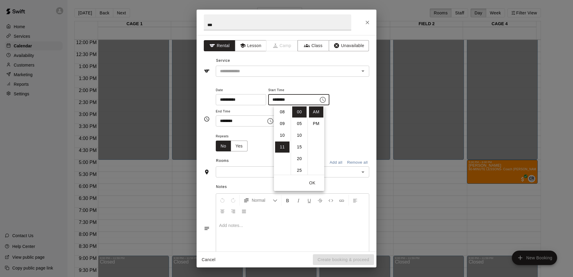
scroll to position [68, 0]
click at [284, 135] on li "08" at bounding box center [282, 137] width 14 height 11
click at [317, 126] on li "PM" at bounding box center [316, 123] width 14 height 11
type input "********"
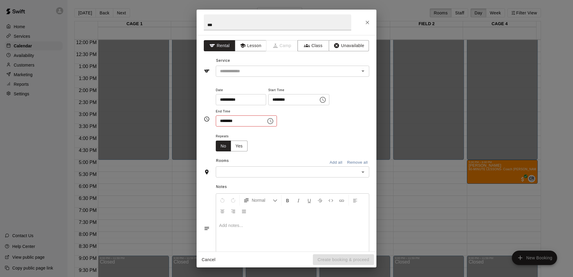
scroll to position [11, 0]
click at [226, 123] on input "********" at bounding box center [239, 120] width 46 height 11
click at [274, 120] on icon "Choose time, selected time is 11:30 AM" at bounding box center [270, 120] width 7 height 7
click at [259, 146] on li "PM" at bounding box center [258, 144] width 14 height 11
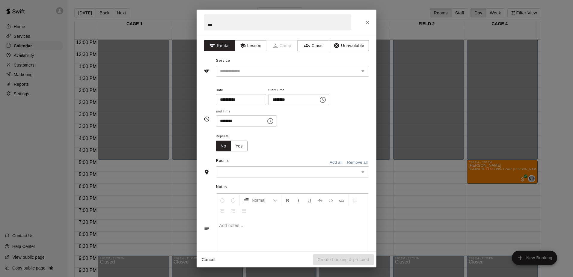
click at [274, 121] on icon "Choose time, selected time is 11:30 PM" at bounding box center [270, 120] width 7 height 7
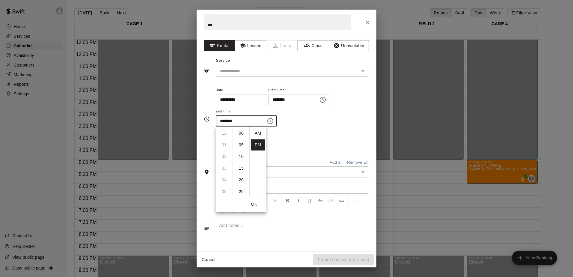
scroll to position [11, 0]
click at [223, 138] on li "09" at bounding box center [224, 140] width 14 height 11
click at [243, 135] on li "00" at bounding box center [241, 133] width 14 height 11
type input "********"
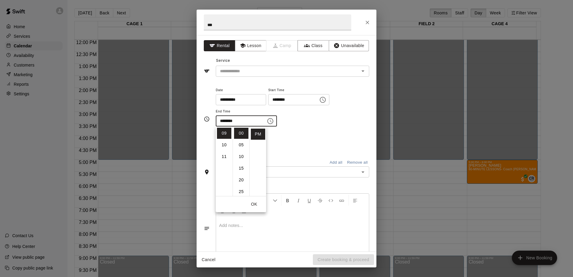
click at [316, 137] on div "Repeats No Yes" at bounding box center [292, 141] width 153 height 19
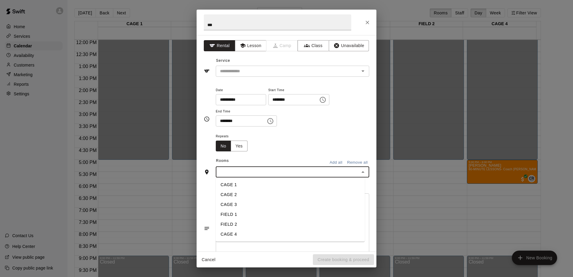
click at [238, 173] on input "text" at bounding box center [288, 171] width 140 height 7
click at [235, 236] on li "CAGE 4" at bounding box center [290, 234] width 149 height 10
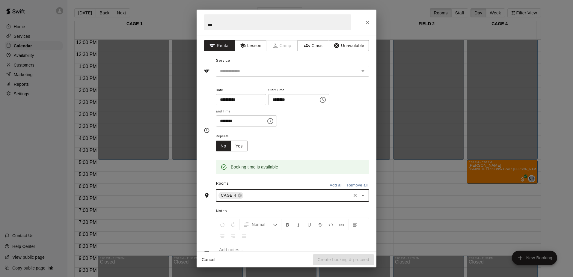
click at [257, 45] on button "Lesson" at bounding box center [250, 45] width 31 height 11
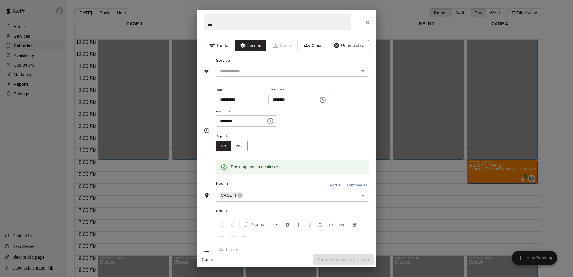
click at [359, 74] on icon "Open" at bounding box center [362, 70] width 7 height 7
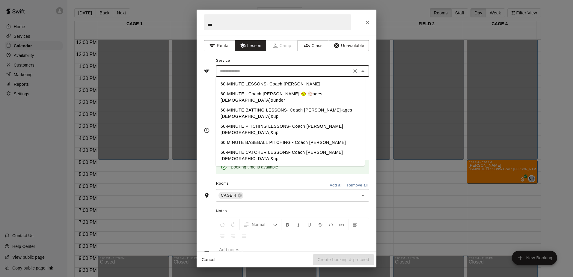
click at [283, 84] on li "60-MINUTE LESSONS- Coach [PERSON_NAME]" at bounding box center [290, 84] width 149 height 10
type input "**********"
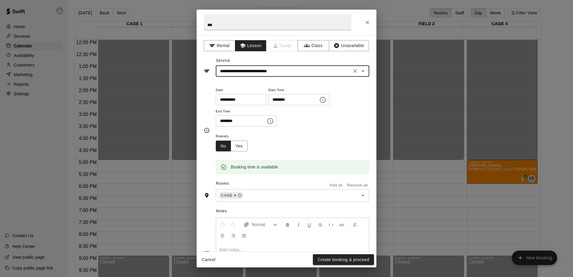
click at [333, 258] on button "Create booking & proceed" at bounding box center [343, 259] width 61 height 11
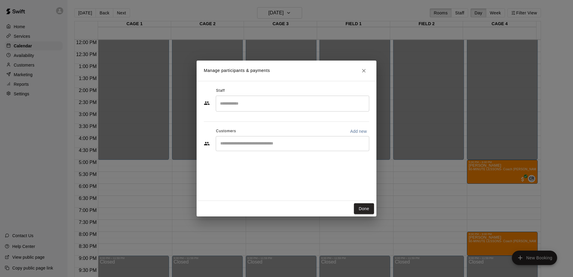
click at [271, 139] on div "​" at bounding box center [292, 143] width 153 height 15
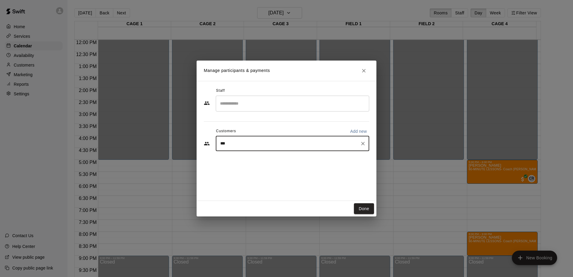
type input "****"
click at [262, 158] on div "Adam Medina" at bounding box center [264, 157] width 64 height 6
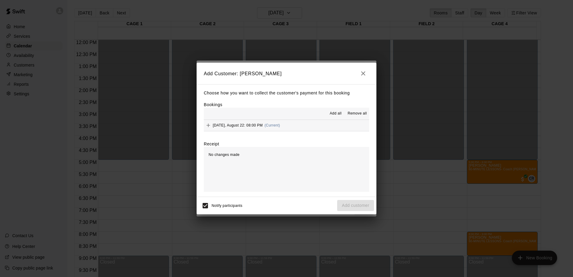
click at [335, 112] on span "Add all" at bounding box center [336, 114] width 12 height 6
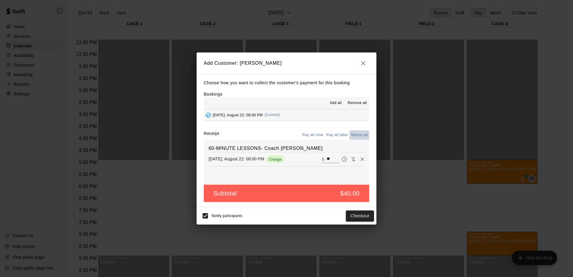
click at [353, 134] on button "Waive all" at bounding box center [359, 134] width 20 height 9
type input "*"
click at [351, 215] on button "Add customer" at bounding box center [355, 215] width 37 height 11
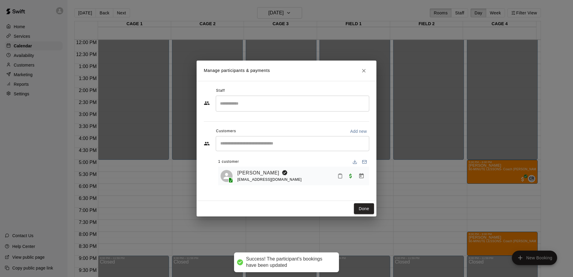
click at [226, 98] on input "Search staff" at bounding box center [292, 103] width 148 height 10
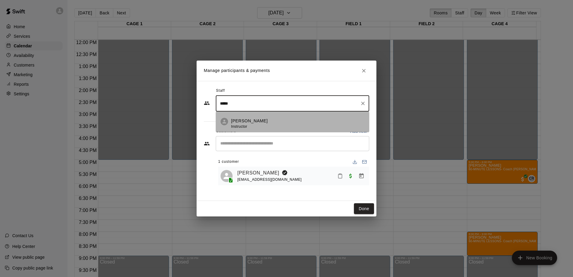
click at [235, 120] on p "[PERSON_NAME]" at bounding box center [249, 121] width 37 height 6
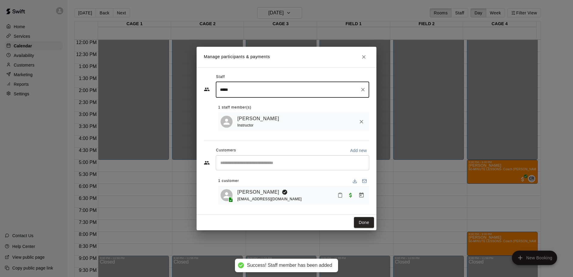
type input "*****"
click at [362, 221] on button "Done" at bounding box center [364, 222] width 20 height 11
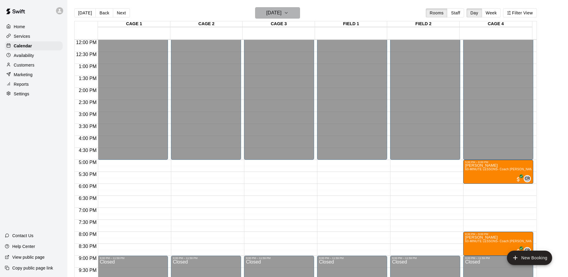
click at [280, 12] on h6 "[DATE]" at bounding box center [273, 13] width 15 height 8
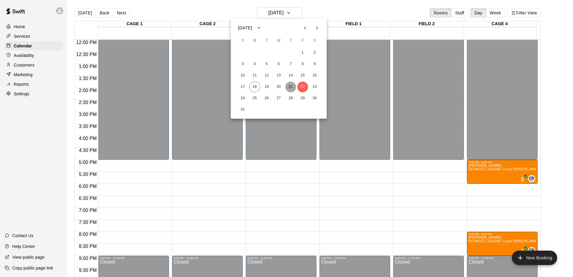
click at [290, 86] on button "21" at bounding box center [290, 86] width 11 height 11
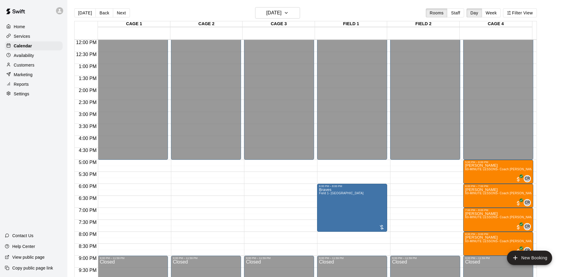
drag, startPoint x: 482, startPoint y: 167, endPoint x: 500, endPoint y: 177, distance: 20.1
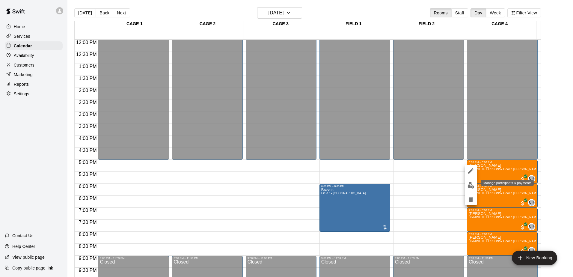
click at [470, 187] on img "edit" at bounding box center [470, 185] width 7 height 7
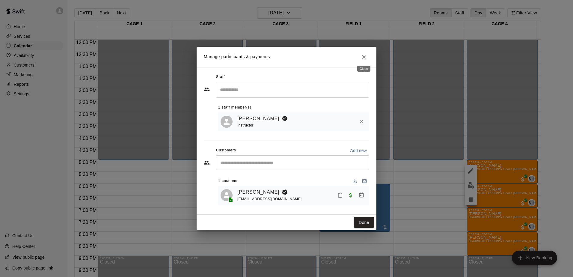
click at [360, 57] on button "Close" at bounding box center [363, 57] width 11 height 11
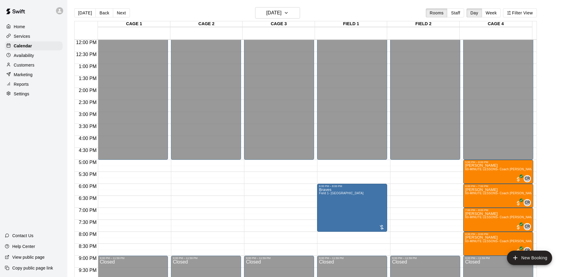
drag, startPoint x: 476, startPoint y: 175, endPoint x: 446, endPoint y: 179, distance: 29.6
click at [446, 179] on div "12:00 AM – 5:00 PM Closed 9:00 PM – 11:59 PM Closed" at bounding box center [425, 39] width 70 height 575
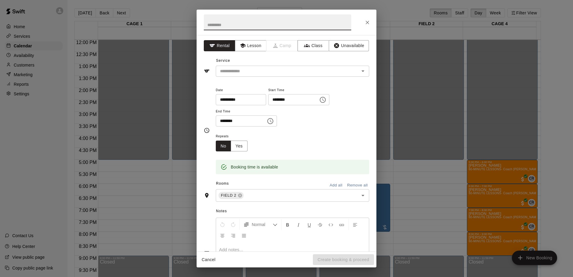
click at [364, 23] on button "Close" at bounding box center [367, 22] width 11 height 11
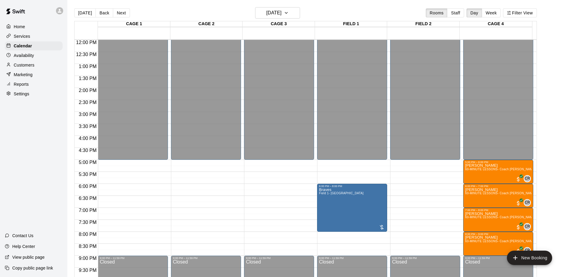
drag, startPoint x: 474, startPoint y: 165, endPoint x: 472, endPoint y: 184, distance: 19.0
click at [472, 184] on div "6:00 PM – 7:00 PM Crystal Aguirre 60-MINUTE LESSONS- Coach Cassie CR 0" at bounding box center [499, 196] width 70 height 24
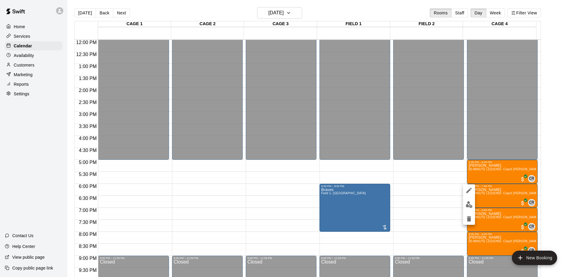
click at [473, 176] on div at bounding box center [286, 138] width 573 height 277
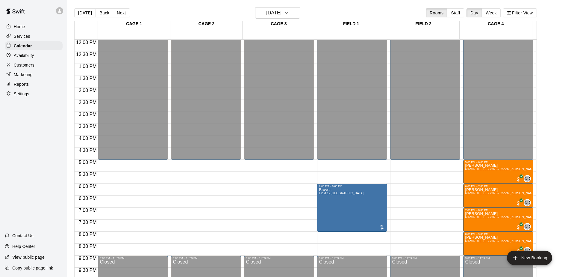
click at [473, 171] on span "60-MINUTE LESSONS- Coach [PERSON_NAME]" at bounding box center [500, 168] width 71 height 3
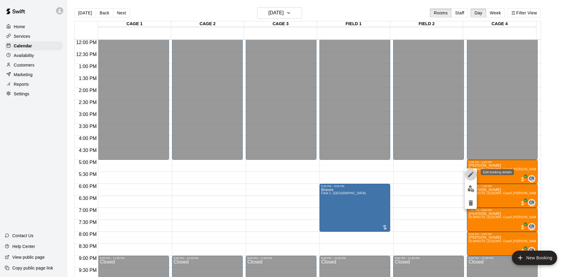
click at [471, 175] on icon "edit" at bounding box center [470, 174] width 7 height 7
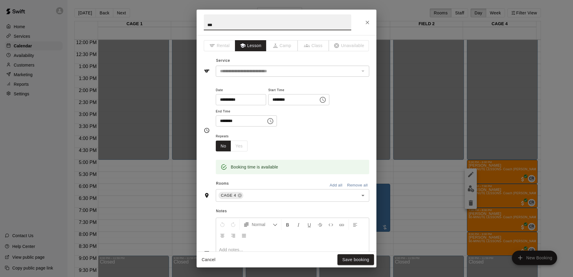
drag, startPoint x: 220, startPoint y: 26, endPoint x: 202, endPoint y: 22, distance: 18.0
click at [202, 23] on h2 "***" at bounding box center [278, 22] width 162 height 25
type input "******"
click at [355, 258] on button "Save booking" at bounding box center [355, 259] width 37 height 11
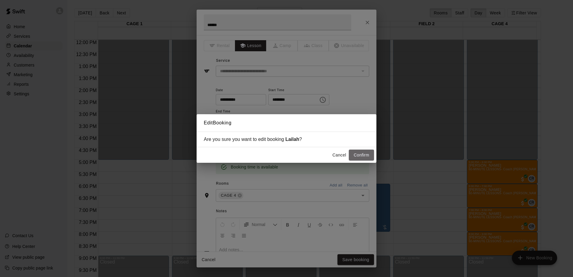
click at [355, 157] on button "Confirm" at bounding box center [361, 155] width 25 height 11
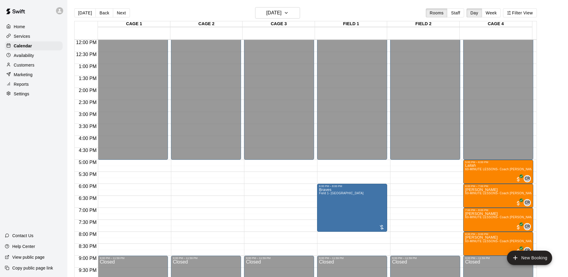
click at [486, 171] on span "60-MINUTE LESSONS- Coach [PERSON_NAME]" at bounding box center [500, 168] width 71 height 3
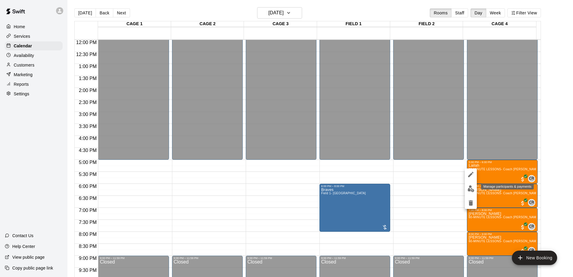
click at [471, 190] on img "edit" at bounding box center [470, 188] width 7 height 7
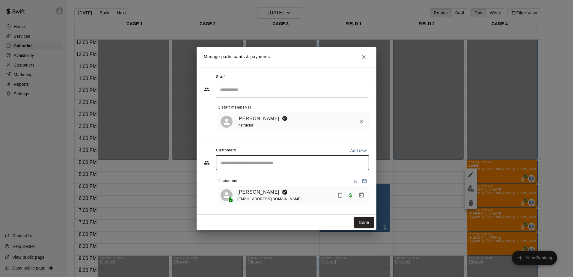
click at [343, 163] on input "Start typing to search customers..." at bounding box center [292, 163] width 148 height 6
type input "****"
click at [330, 181] on div "Cesar Rios cjunior123004@gmail.com" at bounding box center [298, 179] width 132 height 13
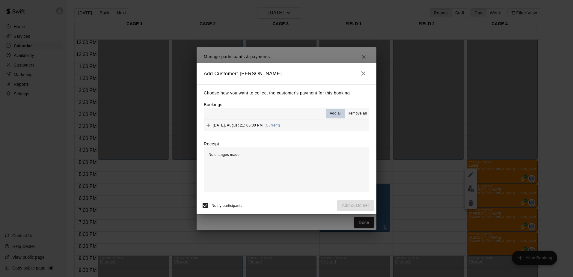
click at [334, 111] on button "Add all" at bounding box center [335, 114] width 19 height 10
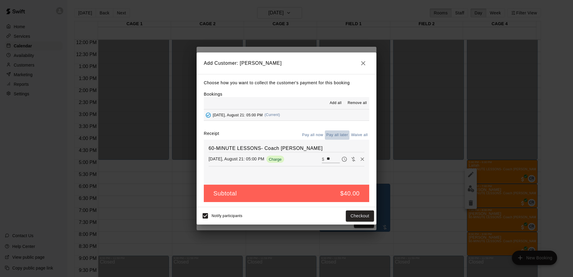
drag, startPoint x: 336, startPoint y: 135, endPoint x: 328, endPoint y: 157, distance: 23.5
click at [328, 155] on div "Receipt Pay all now Pay all later Waive all 60-MINUTE LESSONS- Coach Cassie Thu…" at bounding box center [286, 157] width 165 height 54
click at [327, 159] on input "**" at bounding box center [333, 159] width 13 height 8
type input "**"
click at [340, 135] on button "Pay all later" at bounding box center [337, 134] width 25 height 9
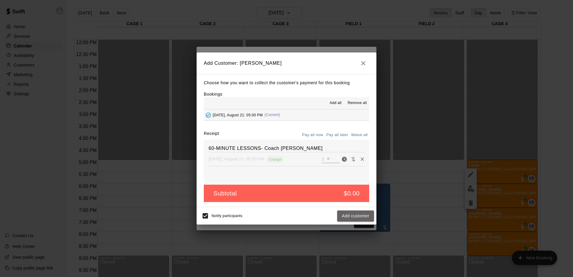
click at [351, 216] on button "Add customer" at bounding box center [355, 215] width 37 height 11
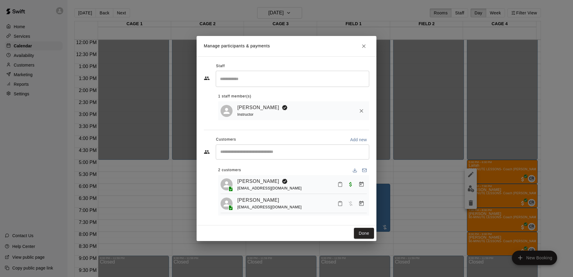
drag, startPoint x: 291, startPoint y: 182, endPoint x: 281, endPoint y: 186, distance: 10.2
click at [281, 186] on div "Adam Medina medinaa367@yahoo.com" at bounding box center [301, 184] width 129 height 14
click at [260, 186] on span "medinaa367@yahoo.com" at bounding box center [269, 188] width 64 height 4
click at [361, 43] on icon "Close" at bounding box center [364, 46] width 6 height 6
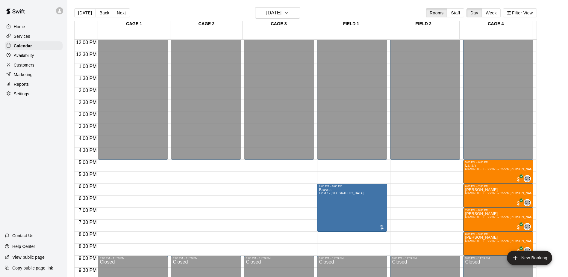
drag, startPoint x: 478, startPoint y: 168, endPoint x: 471, endPoint y: 171, distance: 7.7
click at [471, 171] on span "60-MINUTE LESSONS- Coach [PERSON_NAME]" at bounding box center [500, 168] width 71 height 3
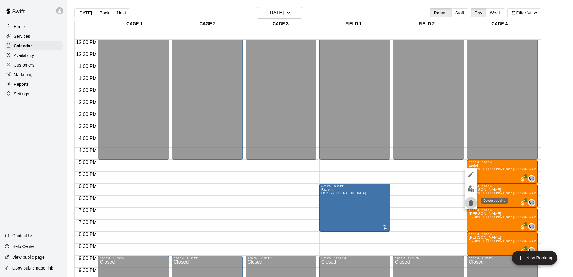
click at [469, 201] on icon "delete" at bounding box center [471, 202] width 4 height 5
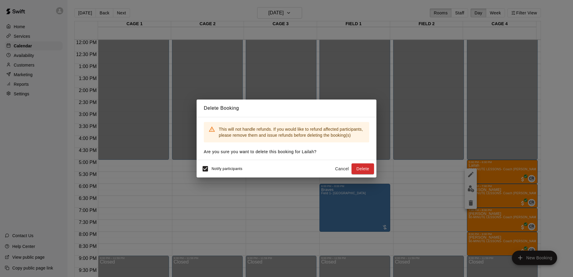
drag, startPoint x: 357, startPoint y: 169, endPoint x: 339, endPoint y: 155, distance: 22.4
click at [357, 169] on button "Delete" at bounding box center [362, 168] width 22 height 11
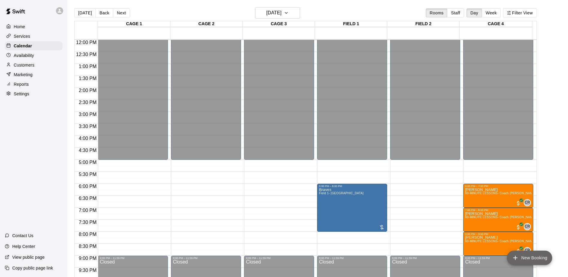
click at [516, 257] on icon "add" at bounding box center [515, 257] width 7 height 7
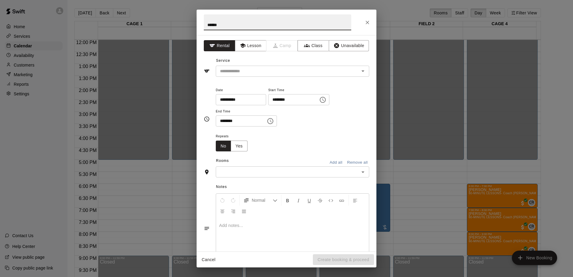
type input "******"
click at [262, 46] on button "Lesson" at bounding box center [250, 45] width 31 height 11
click at [359, 70] on icon "Open" at bounding box center [362, 70] width 7 height 7
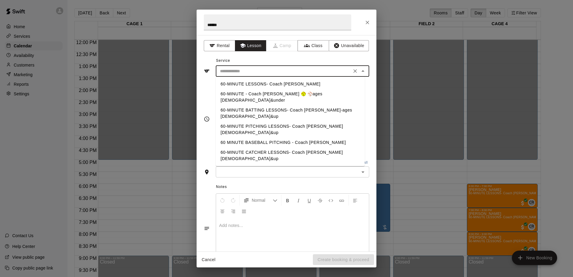
click at [289, 85] on li "60-MINUTE LESSONS- Coach [PERSON_NAME]" at bounding box center [290, 84] width 149 height 10
type input "**********"
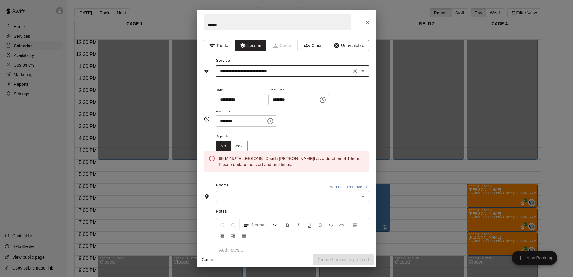
click at [287, 103] on input "********" at bounding box center [291, 99] width 46 height 11
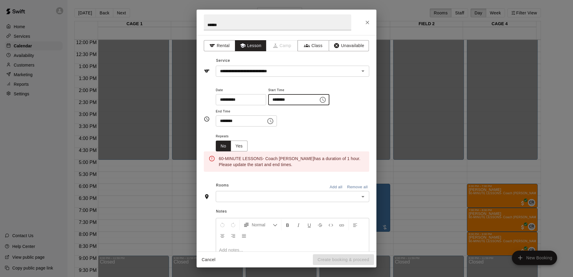
click at [326, 99] on icon "Choose time, selected time is 11:00 AM" at bounding box center [322, 99] width 7 height 7
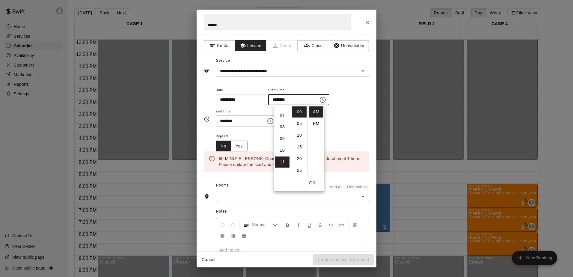
scroll to position [68, 0]
click at [284, 131] on li "05" at bounding box center [282, 132] width 14 height 11
click at [313, 122] on li "PM" at bounding box center [316, 123] width 14 height 11
type input "********"
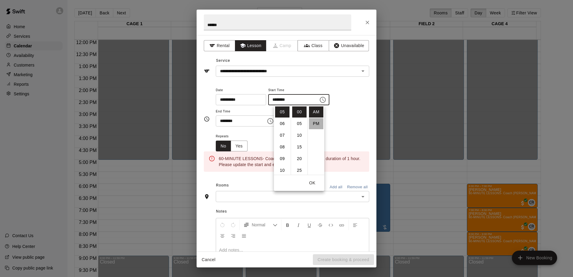
scroll to position [11, 0]
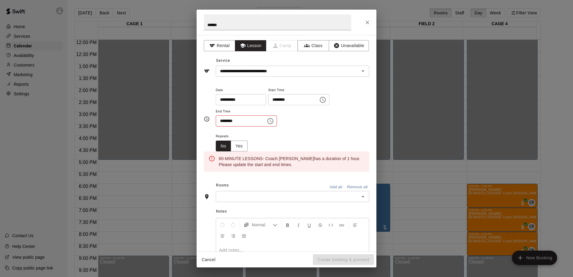
click at [274, 121] on icon "Choose time, selected time is 11:30 AM" at bounding box center [270, 120] width 7 height 7
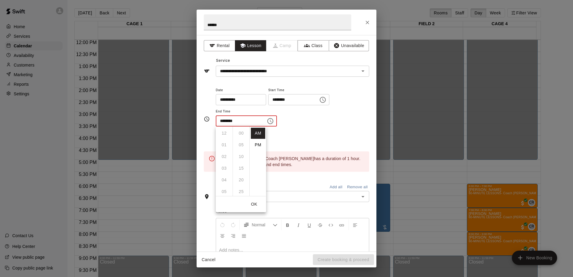
scroll to position [70, 0]
click at [254, 144] on li "PM" at bounding box center [258, 144] width 14 height 11
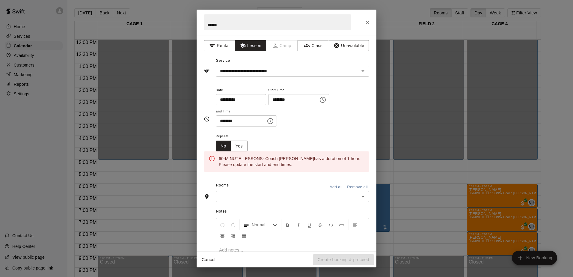
scroll to position [11, 0]
click at [272, 120] on icon "Choose time, selected time is 11:30 PM" at bounding box center [271, 121] width 2 height 3
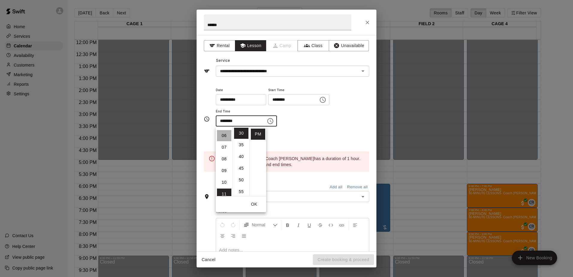
click at [223, 136] on li "06" at bounding box center [224, 135] width 14 height 11
click at [239, 133] on li "00" at bounding box center [241, 133] width 14 height 11
type input "********"
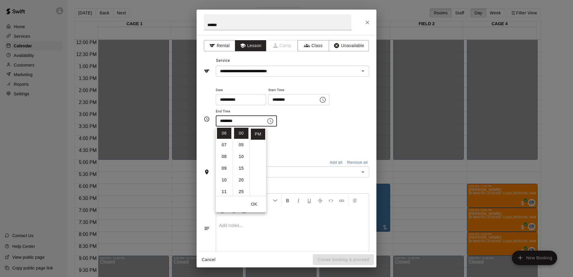
click at [322, 133] on div "Repeats No Yes" at bounding box center [292, 141] width 153 height 19
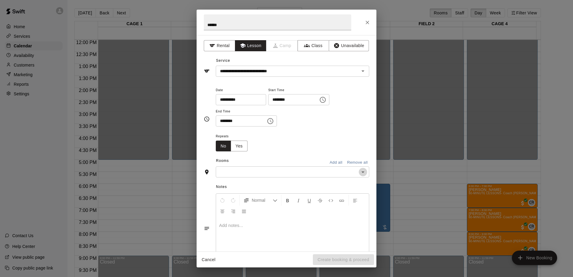
click at [359, 169] on icon "Open" at bounding box center [362, 171] width 7 height 7
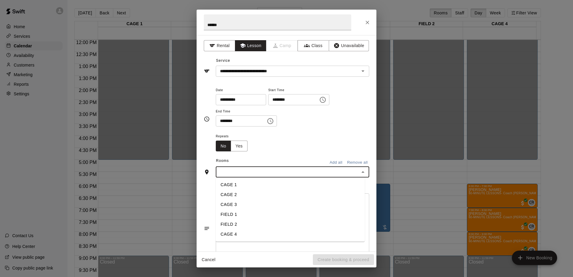
click at [233, 235] on li "CAGE 4" at bounding box center [290, 234] width 149 height 10
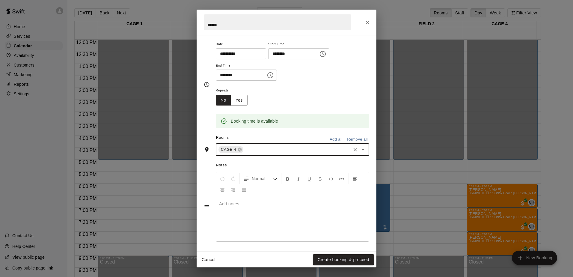
scroll to position [47, 0]
click at [340, 258] on button "Create booking & proceed" at bounding box center [343, 259] width 61 height 11
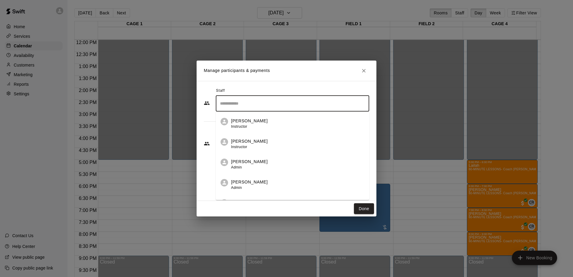
click at [235, 105] on input "Search staff" at bounding box center [292, 103] width 148 height 10
click at [243, 121] on p "[PERSON_NAME]" at bounding box center [249, 121] width 37 height 6
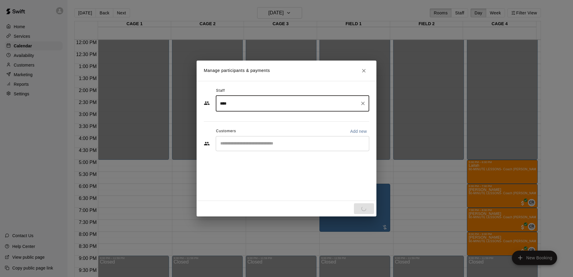
type input "****"
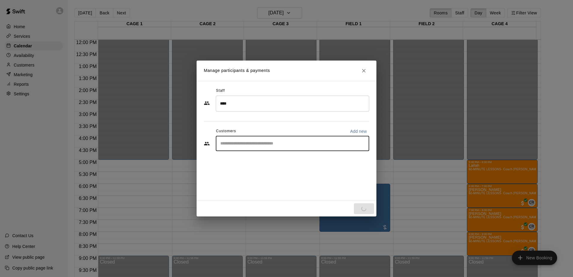
click at [238, 146] on input "Start typing to search customers..." at bounding box center [292, 144] width 148 height 6
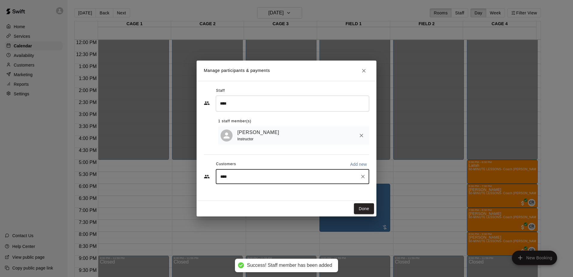
type input "*****"
click at [243, 193] on p "Cesar Rios" at bounding box center [250, 191] width 37 height 6
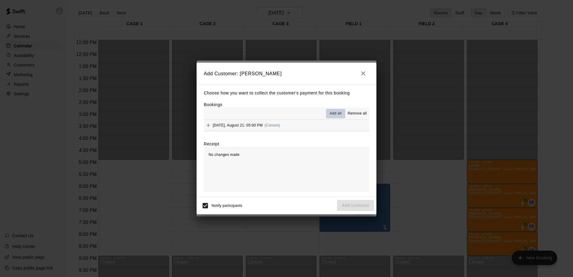
click at [341, 112] on span "Add all" at bounding box center [336, 114] width 12 height 6
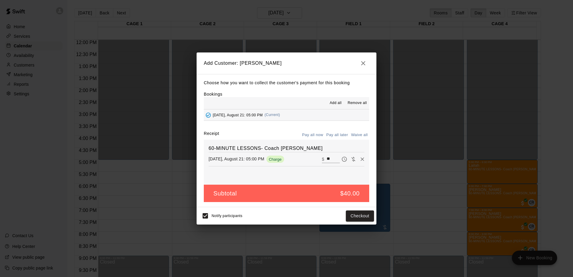
click at [322, 160] on div "​ $ **" at bounding box center [331, 159] width 18 height 8
click at [327, 160] on input "**" at bounding box center [333, 159] width 13 height 8
type input "**"
click at [350, 215] on button "Checkout" at bounding box center [360, 215] width 28 height 11
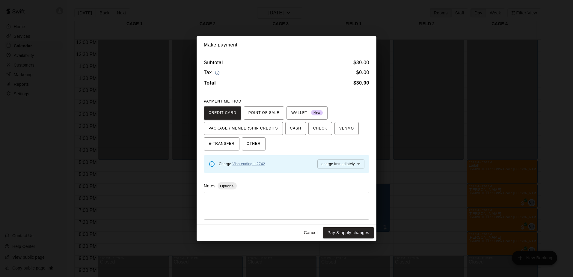
click at [310, 233] on button "Cancel" at bounding box center [310, 232] width 19 height 11
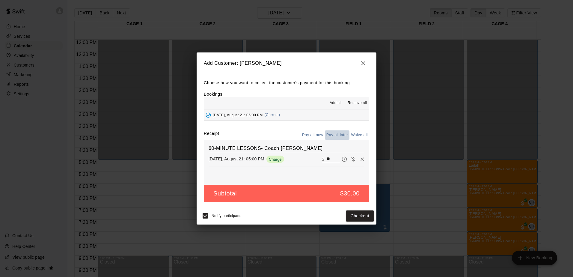
click at [344, 133] on button "Pay all later" at bounding box center [337, 134] width 25 height 9
click at [360, 215] on button "Add customer" at bounding box center [355, 215] width 37 height 11
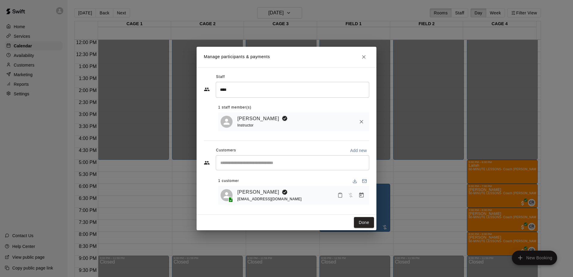
click at [368, 224] on button "Done" at bounding box center [364, 222] width 20 height 11
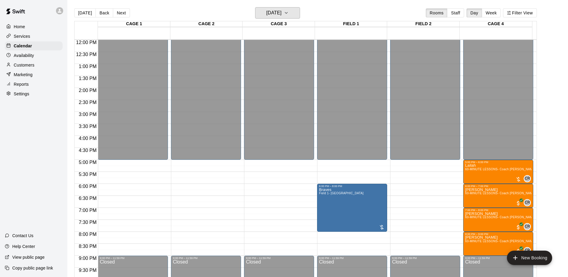
click at [279, 15] on h6 "[DATE]" at bounding box center [273, 13] width 15 height 8
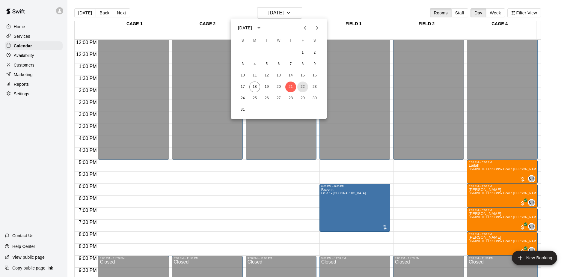
click at [304, 86] on button "22" at bounding box center [302, 86] width 11 height 11
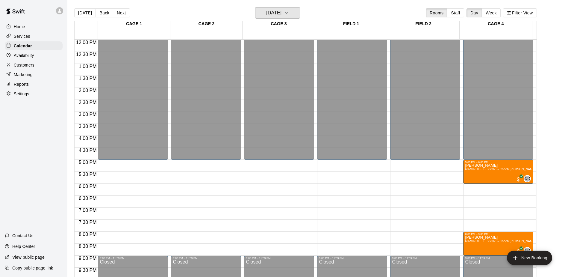
click at [282, 14] on h6 "[DATE]" at bounding box center [273, 13] width 15 height 8
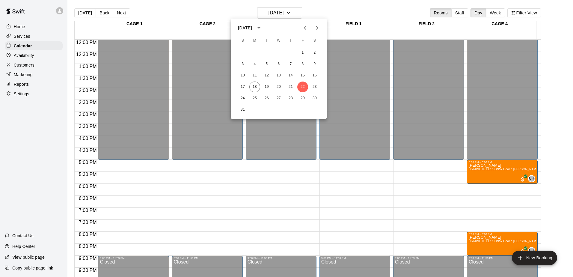
click at [231, 199] on div at bounding box center [286, 138] width 573 height 277
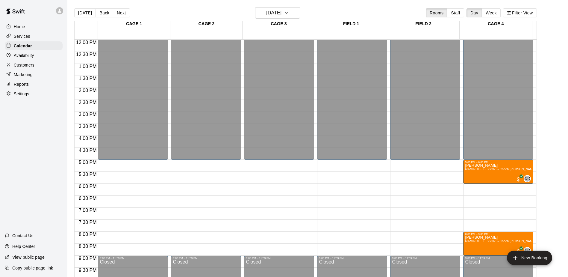
click at [14, 26] on p "Home" at bounding box center [19, 27] width 11 height 6
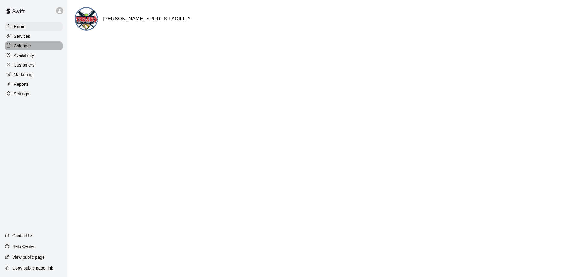
click at [18, 49] on p "Calendar" at bounding box center [22, 46] width 17 height 6
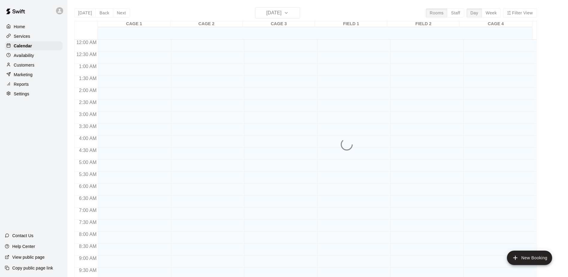
scroll to position [299, 0]
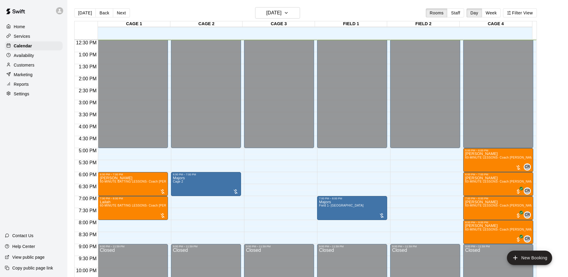
click at [120, 13] on button "Next" at bounding box center [121, 12] width 17 height 9
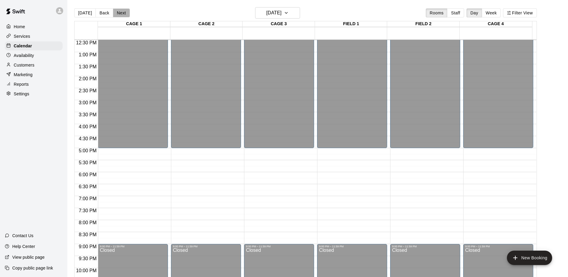
click at [120, 13] on button "Next" at bounding box center [121, 12] width 17 height 9
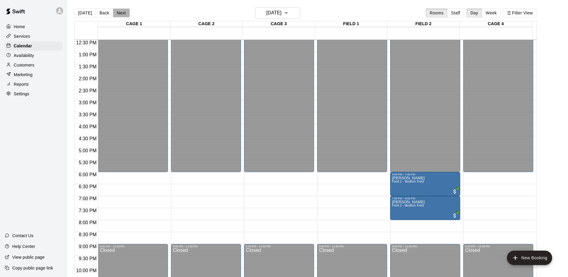
click at [120, 13] on button "Next" at bounding box center [121, 12] width 17 height 9
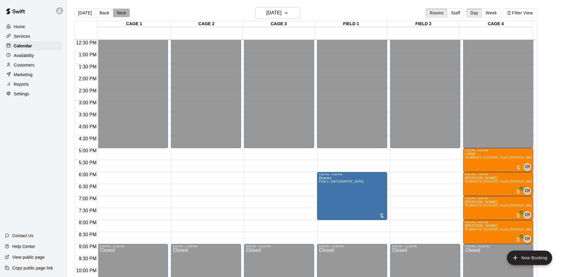
click at [120, 13] on button "Next" at bounding box center [121, 12] width 17 height 9
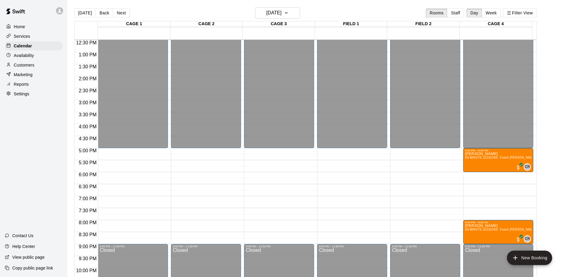
click at [104, 15] on button "Back" at bounding box center [105, 12] width 18 height 9
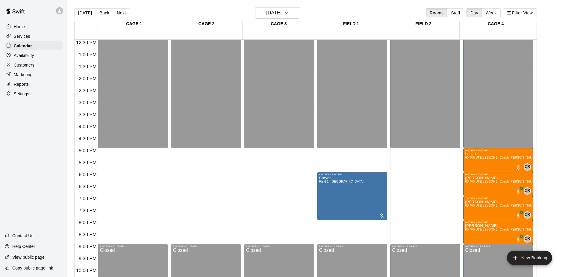
click at [120, 14] on button "Next" at bounding box center [121, 12] width 17 height 9
